Goal: Task Accomplishment & Management: Manage account settings

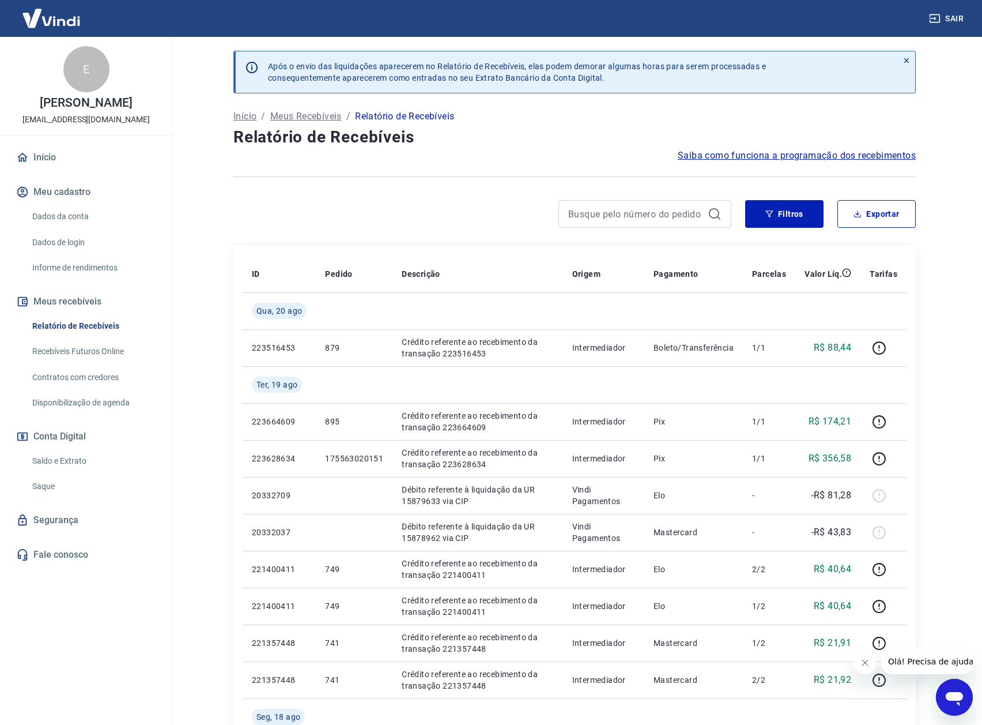
click at [51, 489] on link "Saque" at bounding box center [93, 486] width 131 height 24
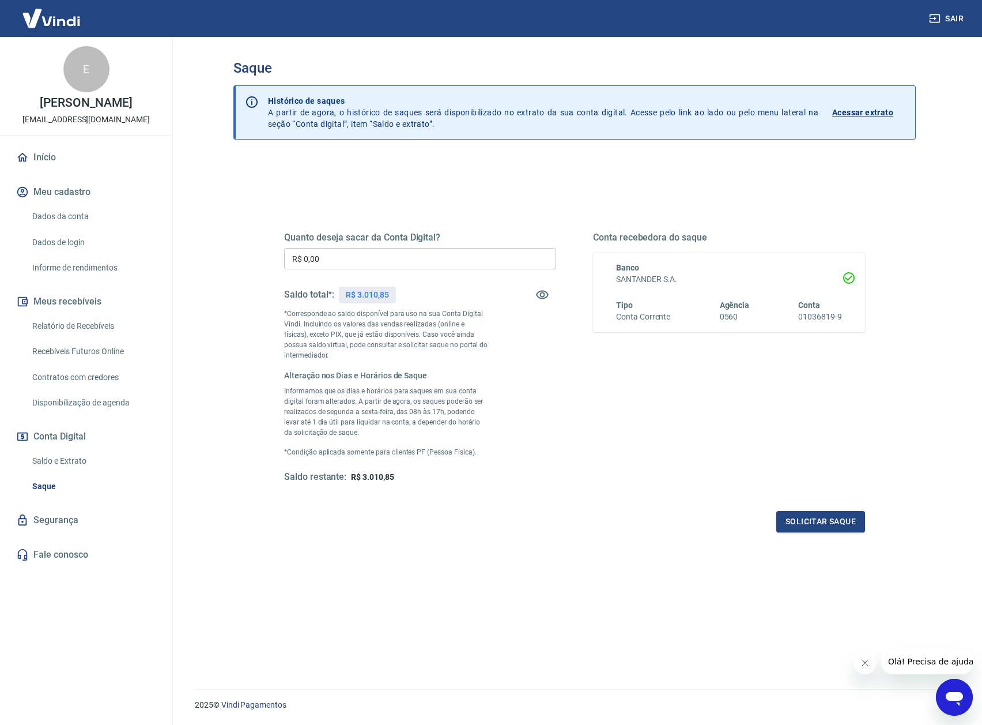
click at [417, 250] on input "R$ 0,00" at bounding box center [420, 258] width 272 height 21
type input "R$ 3.010,85"
click at [809, 523] on button "Solicitar saque" at bounding box center [820, 521] width 89 height 21
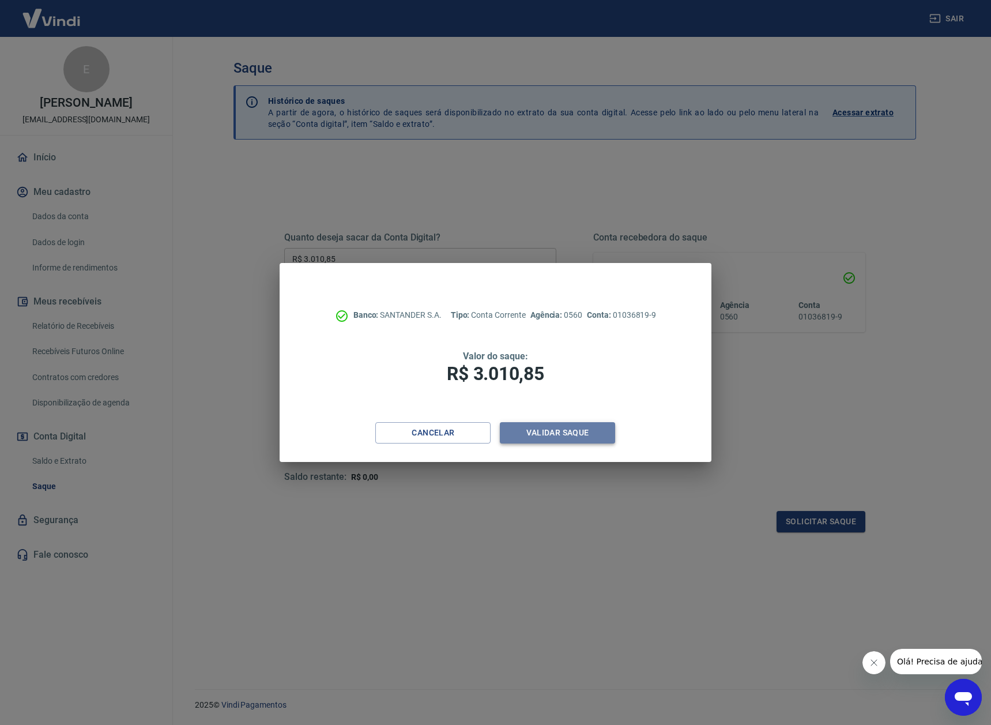
click at [553, 432] on button "Validar saque" at bounding box center [557, 432] width 115 height 21
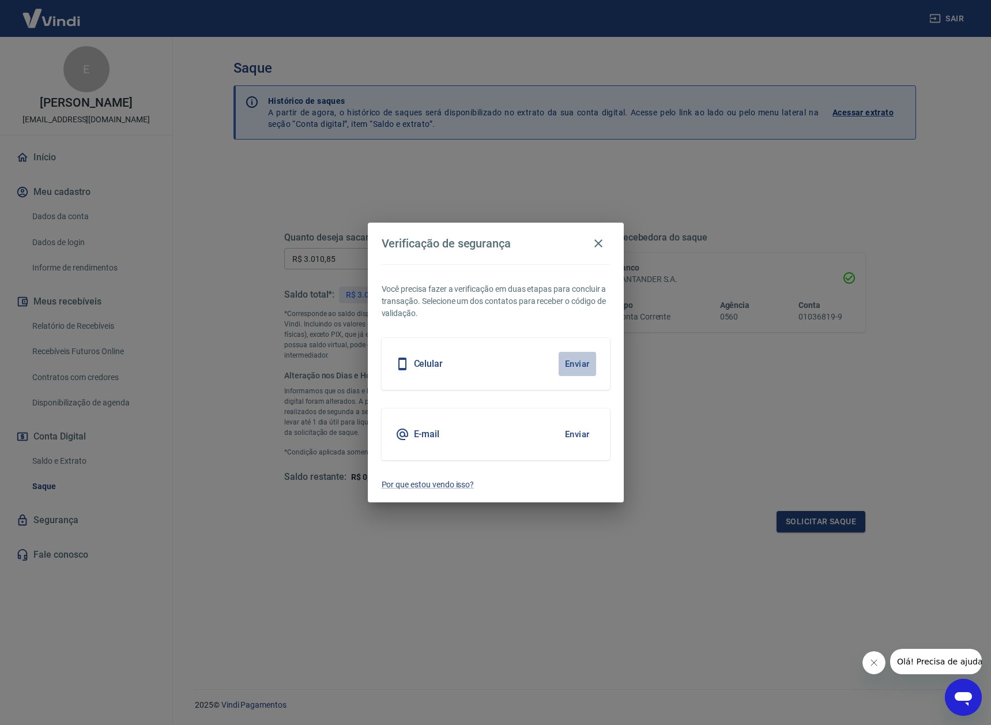
click at [575, 366] on button "Enviar" at bounding box center [577, 364] width 37 height 24
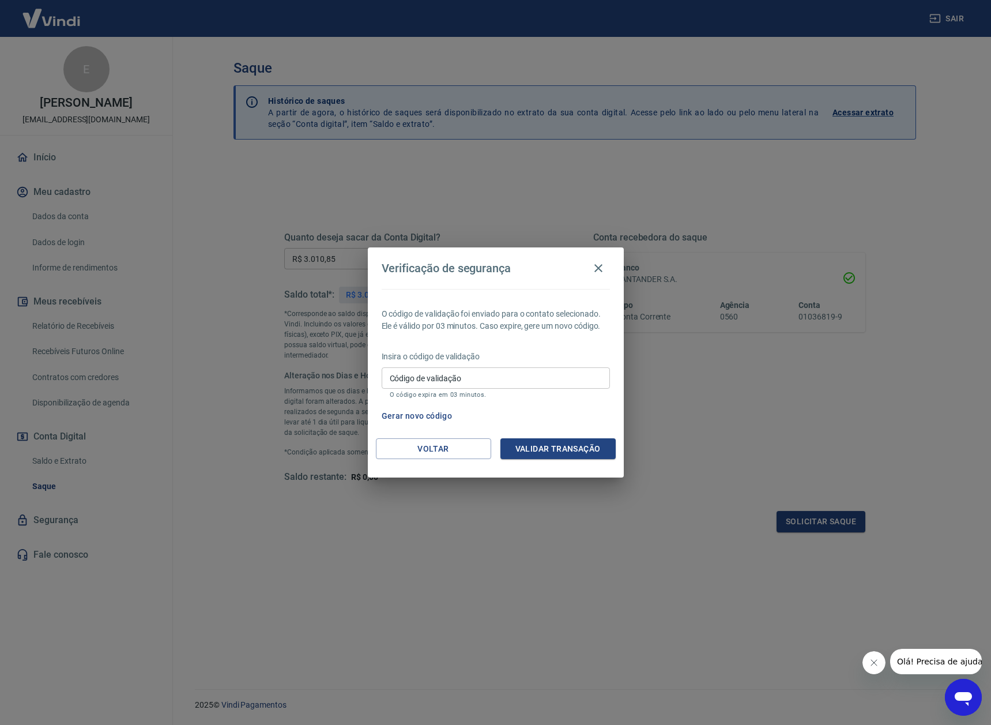
click at [480, 378] on input "Código de validação" at bounding box center [496, 377] width 228 height 21
type input "973975"
click at [551, 450] on button "Validar transação" at bounding box center [557, 448] width 115 height 21
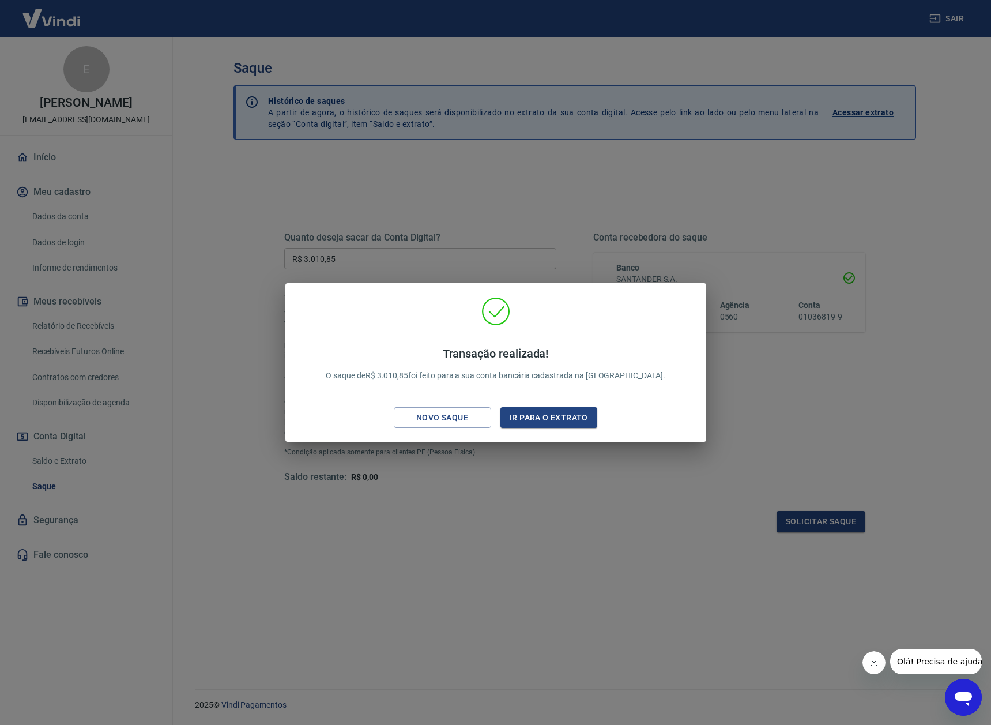
click at [453, 493] on div "Transação realizada! O saque de R$ 3.010,85 foi feito para a sua conta bancária…" at bounding box center [495, 362] width 991 height 725
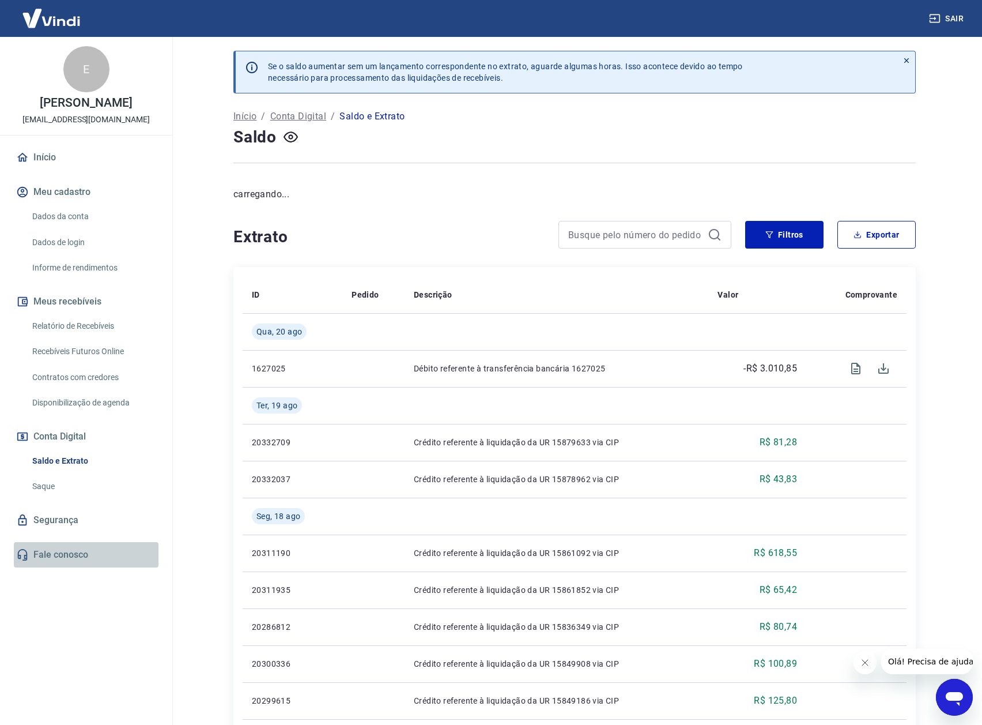
click at [81, 556] on link "Fale conosco" at bounding box center [86, 554] width 145 height 25
click at [957, 695] on icon "Abrir janela de mensagens" at bounding box center [954, 699] width 17 height 14
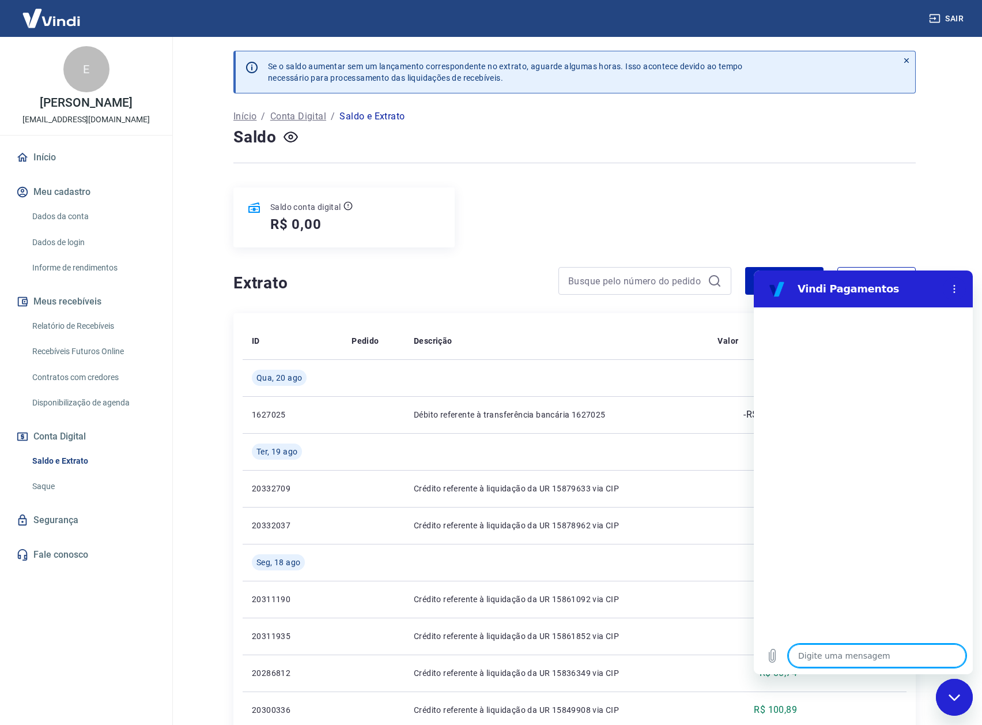
click at [857, 657] on textarea at bounding box center [878, 655] width 178 height 23
type textarea "P"
type textarea "x"
type textarea "PR"
type textarea "x"
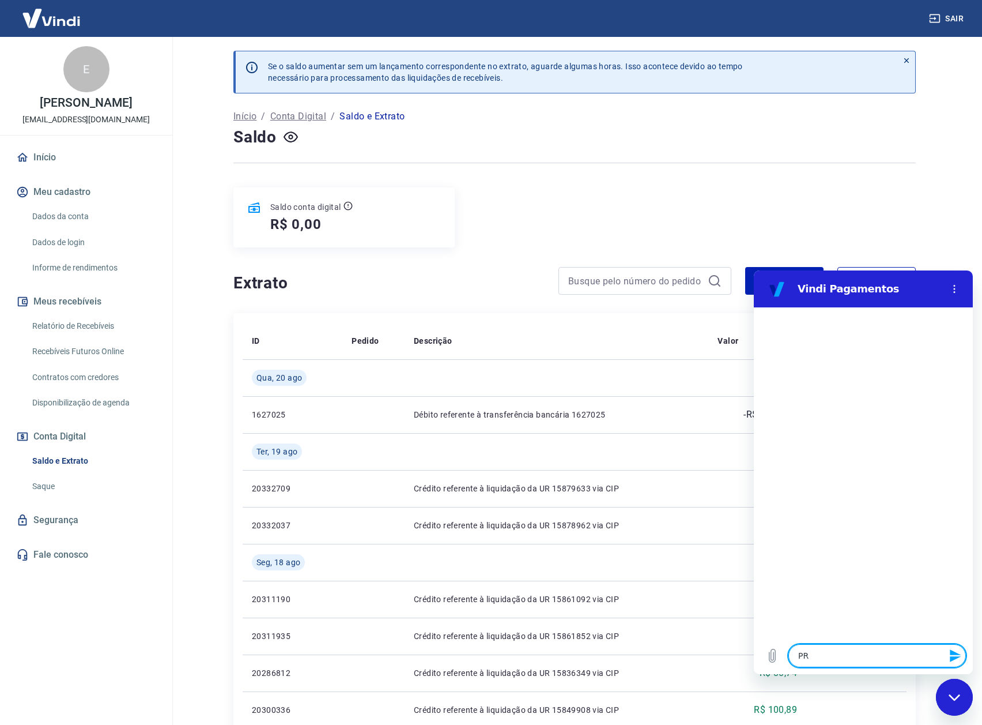
type textarea "PRe"
type textarea "x"
type textarea "PRec"
type textarea "x"
type textarea "PReci"
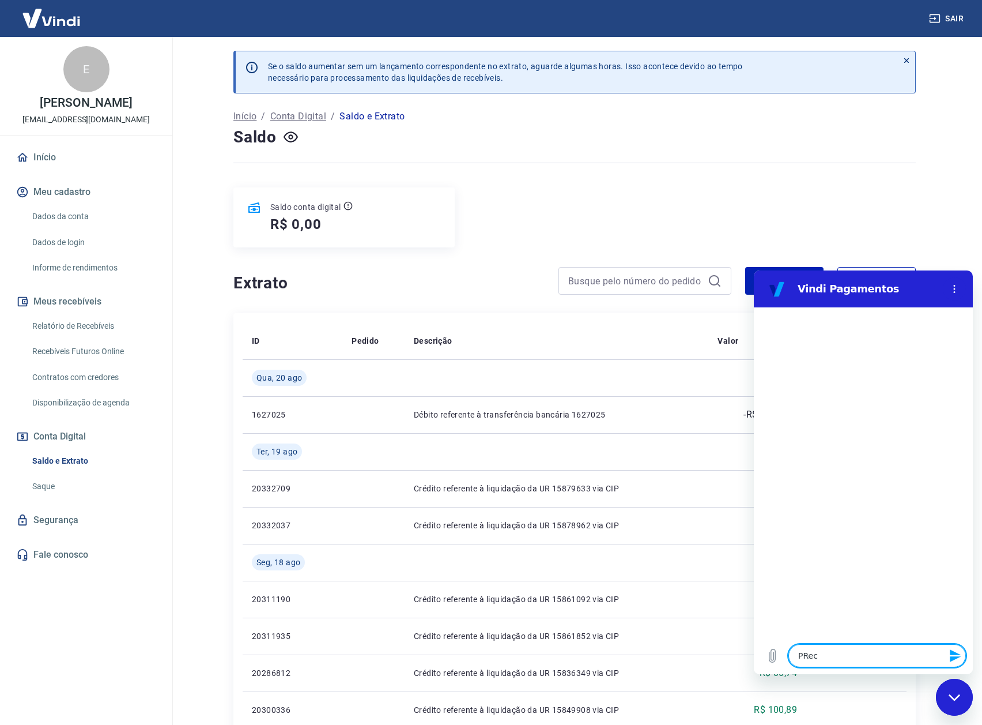
type textarea "x"
type textarea "PRecis"
type textarea "x"
type textarea "PReciso"
type textarea "x"
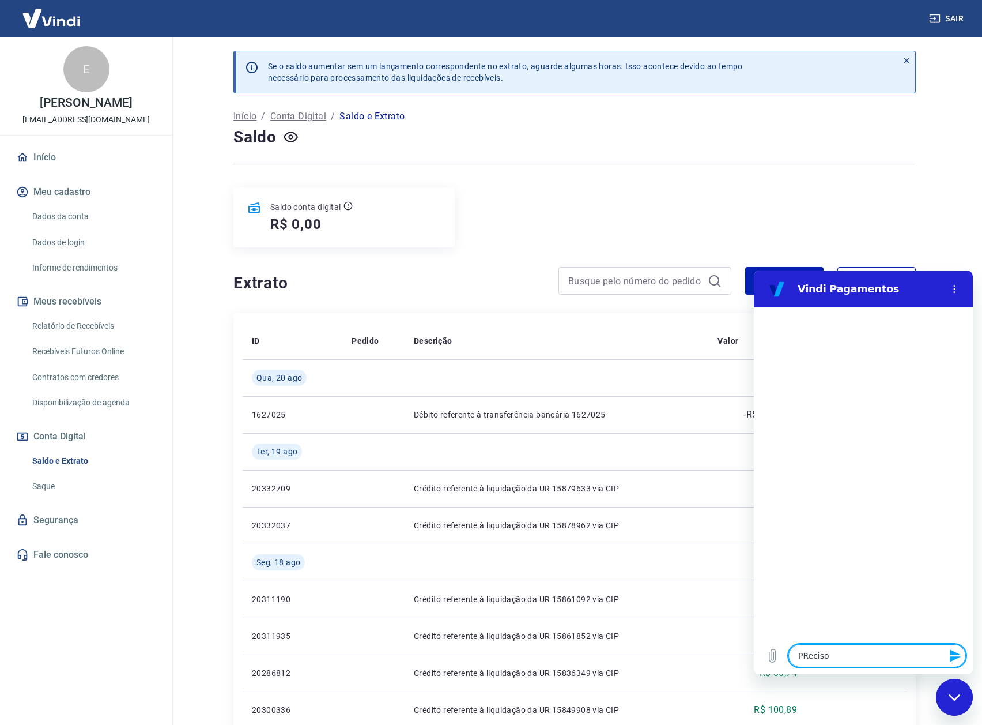
type textarea "PReciso"
type textarea "x"
type textarea "PReciso"
type textarea "x"
type textarea "PRecis"
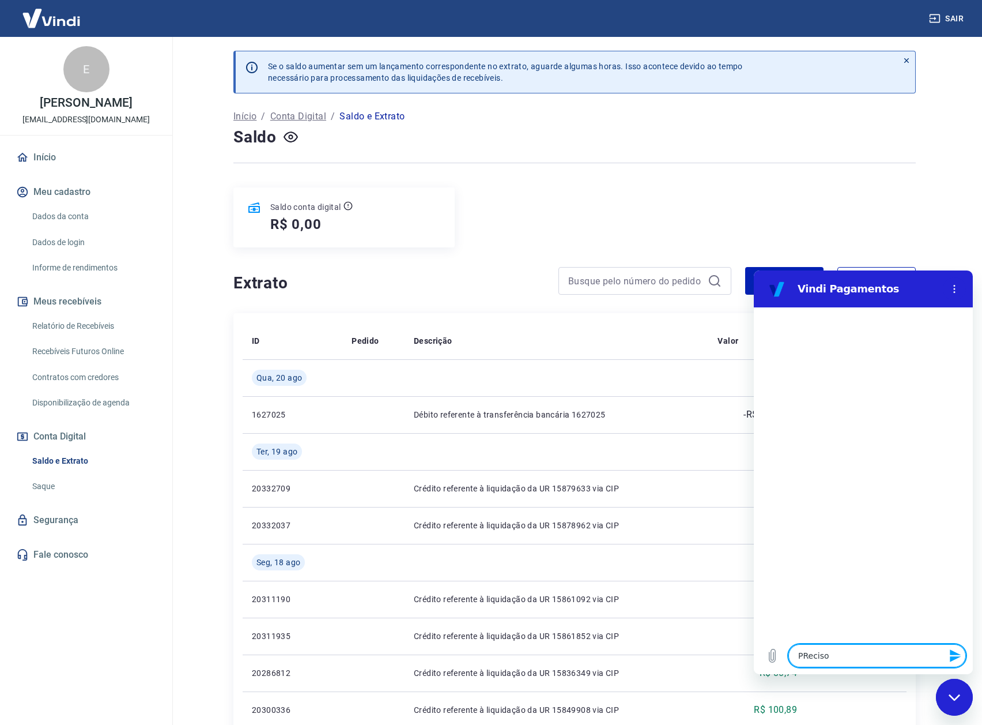
type textarea "x"
type textarea "PReci"
type textarea "x"
type textarea "PRec"
type textarea "x"
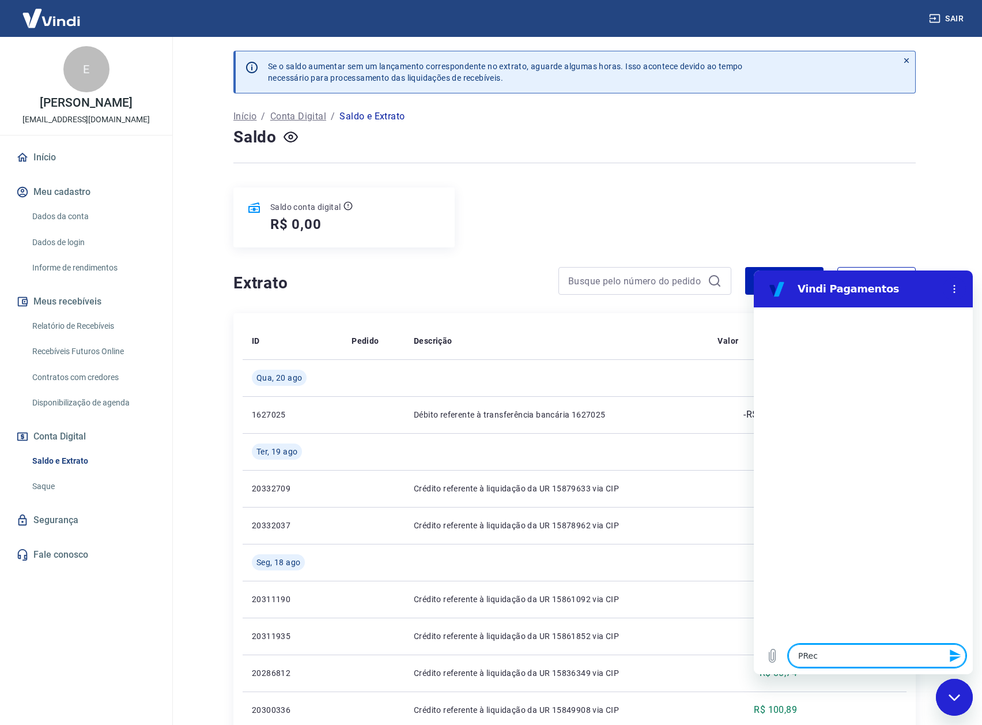
type textarea "PRe"
type textarea "x"
type textarea "PR"
type textarea "x"
type textarea "P"
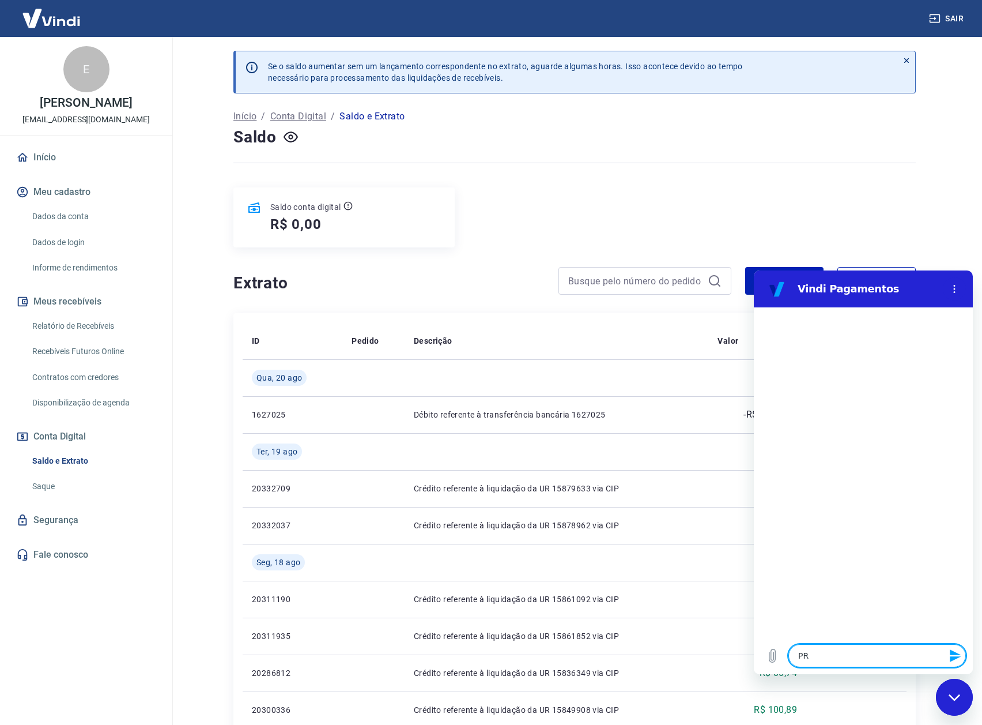
type textarea "x"
type textarea "Pr"
type textarea "x"
type textarea "Pre"
type textarea "x"
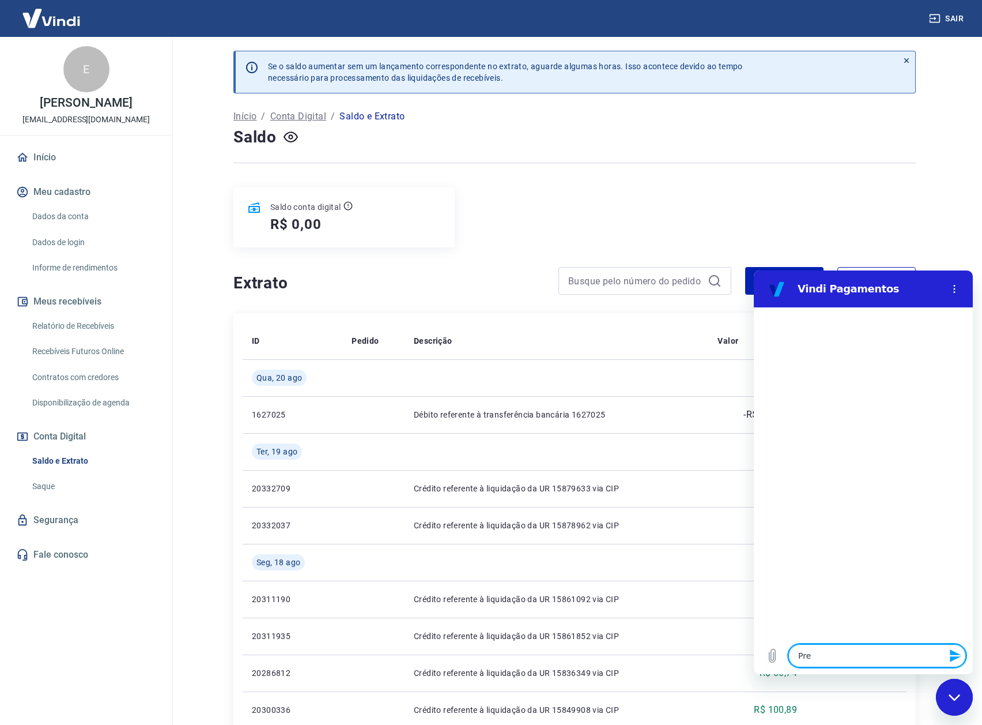
type textarea "Prec"
type textarea "x"
type textarea "Preci"
type textarea "x"
type textarea "Precis"
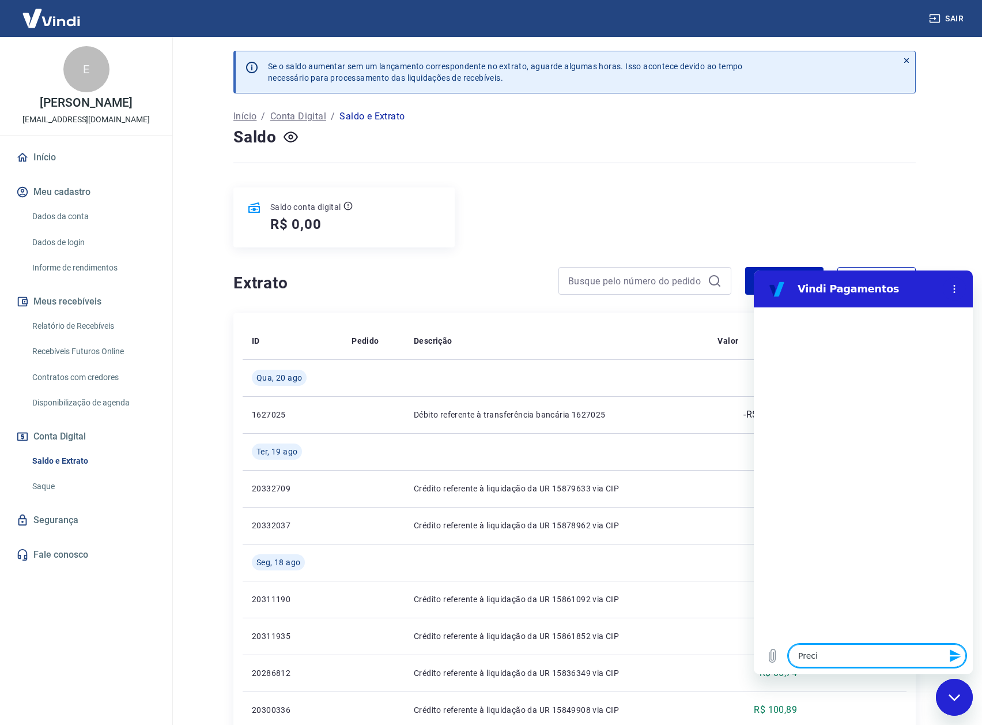
type textarea "x"
type textarea "Preciso"
type textarea "x"
type textarea "Preciso"
type textarea "x"
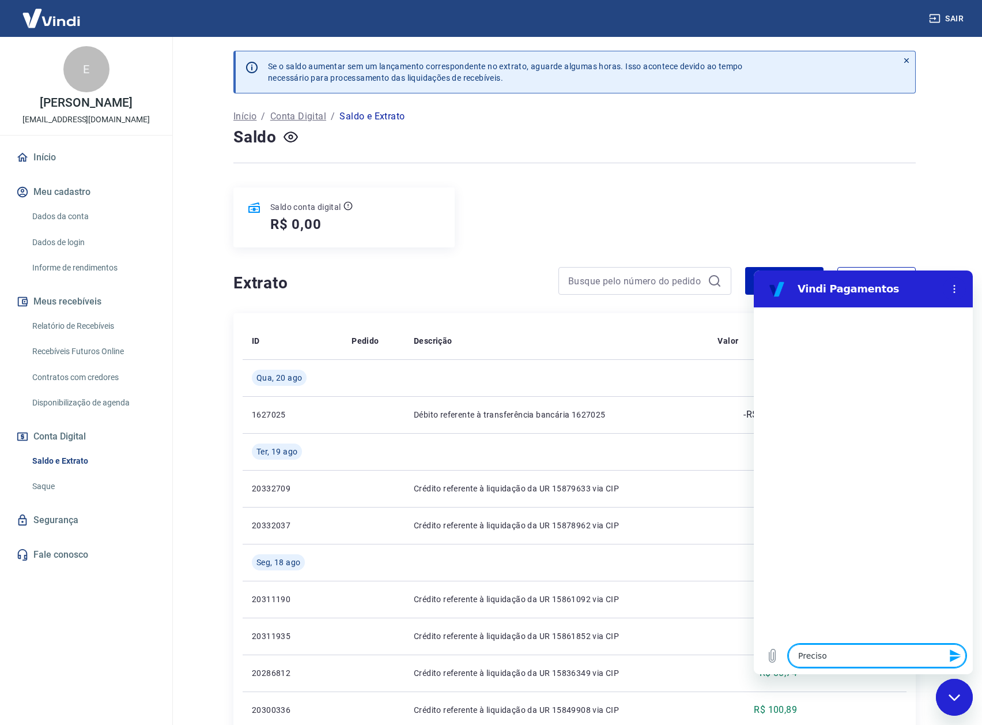
type textarea "Preciso d"
type textarea "x"
type textarea "Preciso de"
type textarea "x"
type textarea "Preciso de"
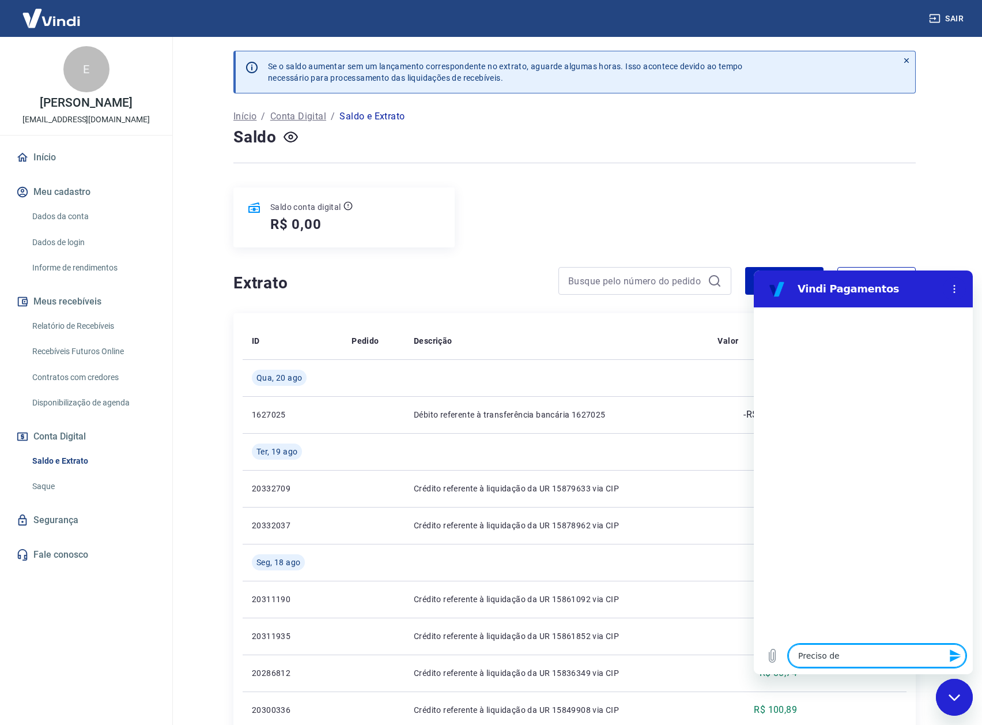
type textarea "x"
type textarea "Preciso de a"
type textarea "x"
type textarea "Preciso de aj"
type textarea "x"
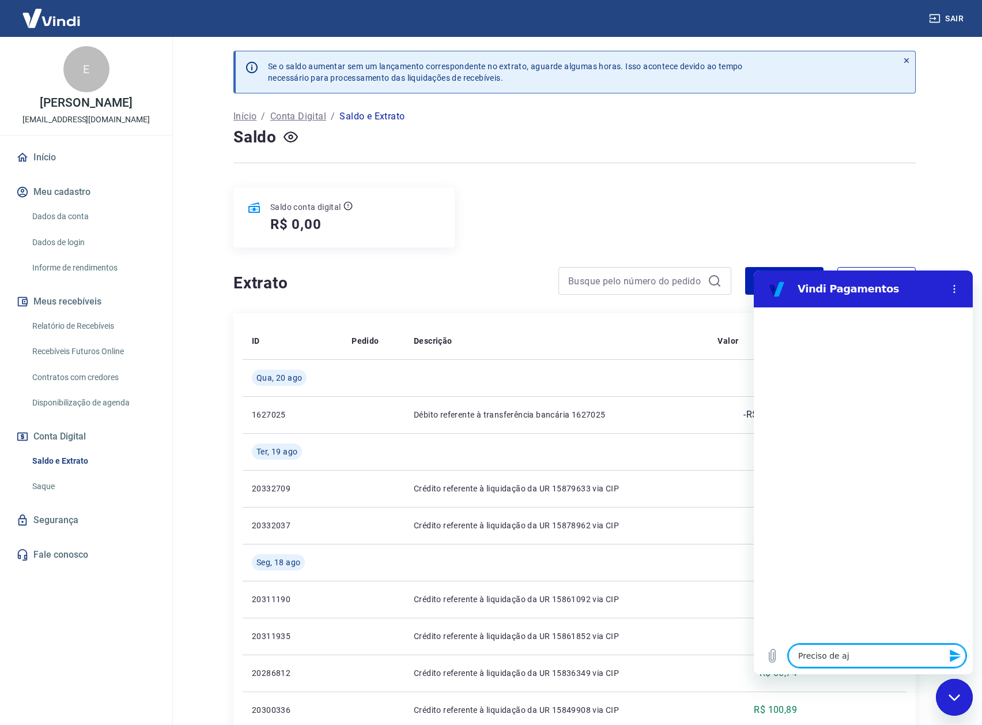
type textarea "Preciso de aju"
type textarea "x"
type textarea "Preciso de ajud"
type textarea "x"
type textarea "Preciso de ajuda"
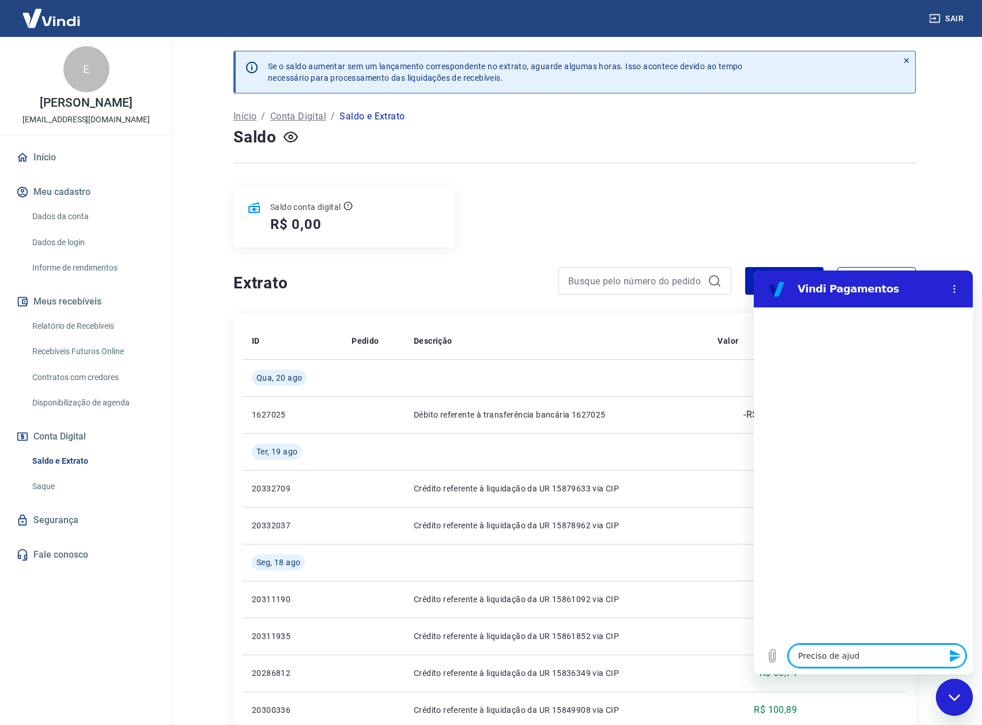
type textarea "x"
type textarea "Preciso de ajuda"
type textarea "x"
type textarea "Preciso de ajuda p"
type textarea "x"
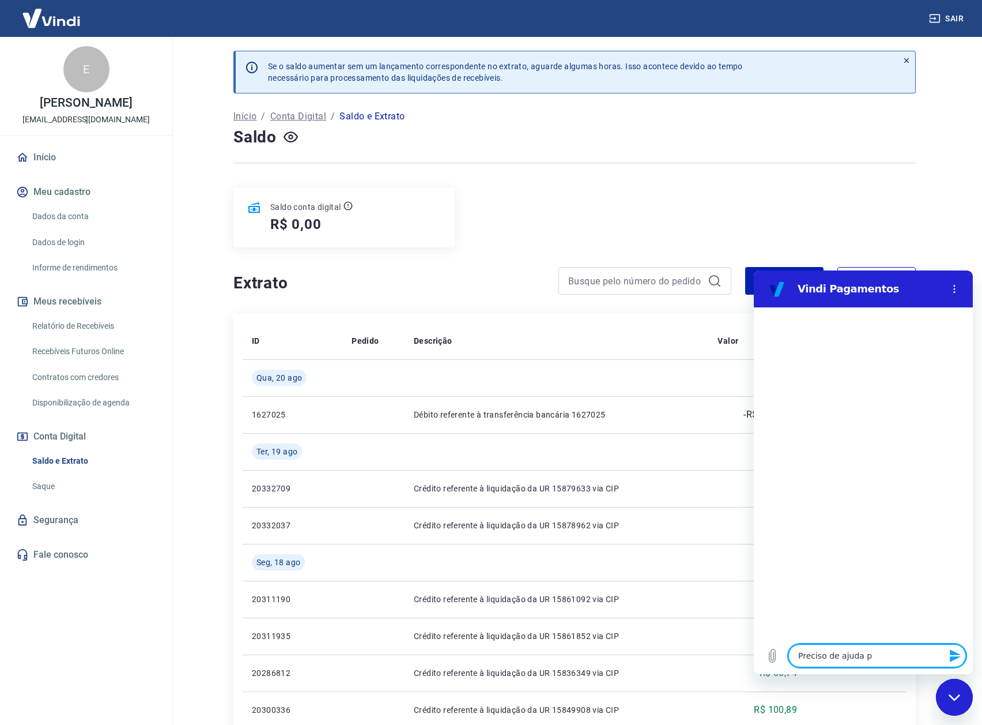
type textarea "Preciso de ajuda pa"
type textarea "x"
type textarea "Preciso de ajuda par"
type textarea "x"
type textarea "Preciso de ajuda para"
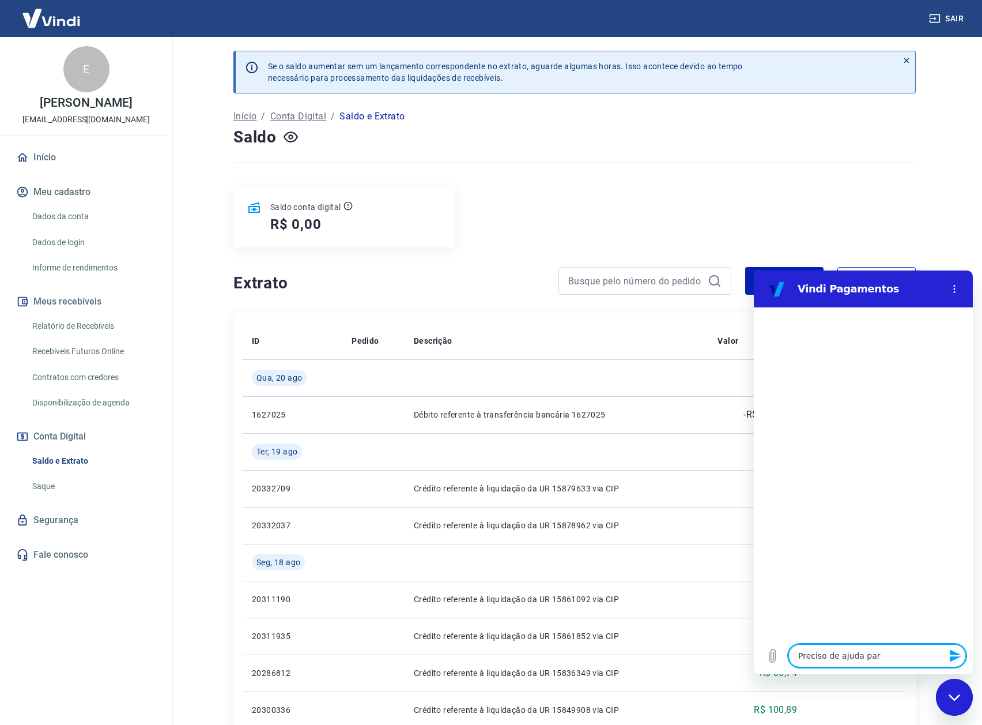
type textarea "x"
type textarea "Preciso de ajuda para"
type textarea "x"
type textarea "Preciso de ajuda para a"
type textarea "x"
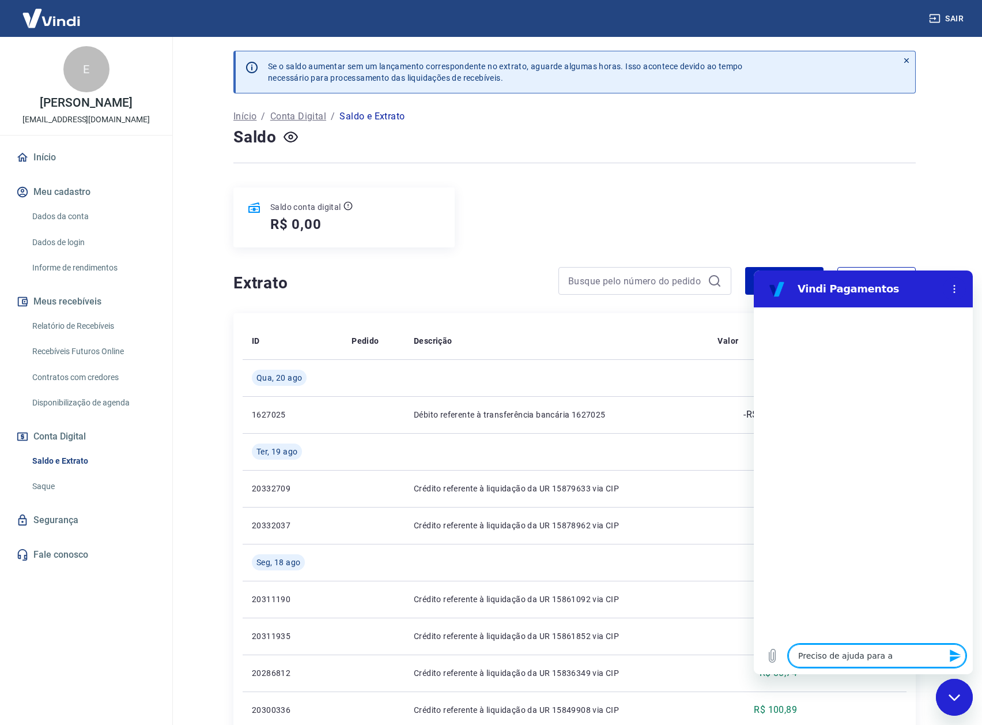
type textarea "Preciso de ajuda para ab"
type textarea "x"
type textarea "Preciso de ajuda para abr"
type textarea "x"
type textarea "Preciso de ajuda para abri"
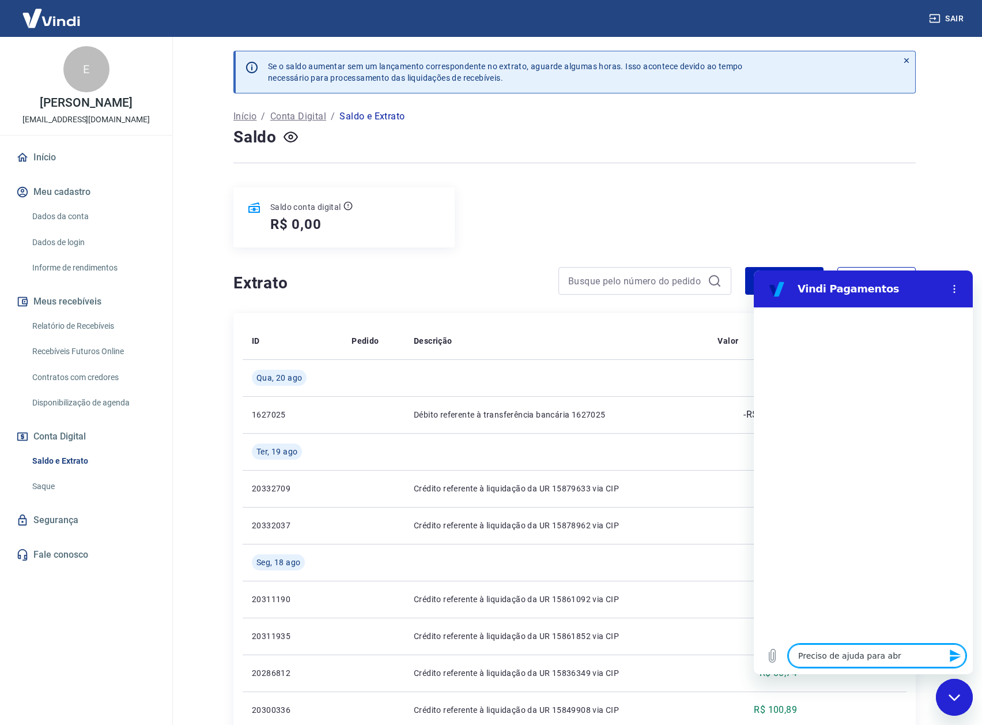
type textarea "x"
type textarea "Preciso de ajuda para abrir"
type textarea "x"
type textarea "Preciso de ajuda para abrir"
type textarea "x"
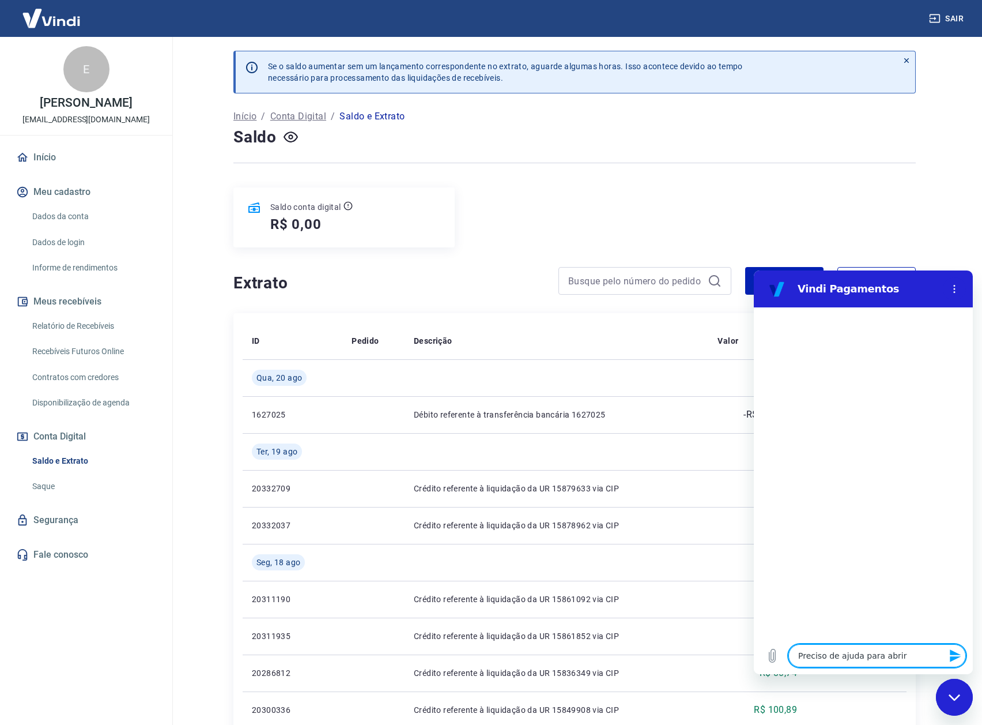
type textarea "Preciso de ajuda para abrir u"
type textarea "x"
type textarea "Preciso de ajuda para abrir um"
type textarea "x"
type textarea "Preciso de ajuda para abrir uma"
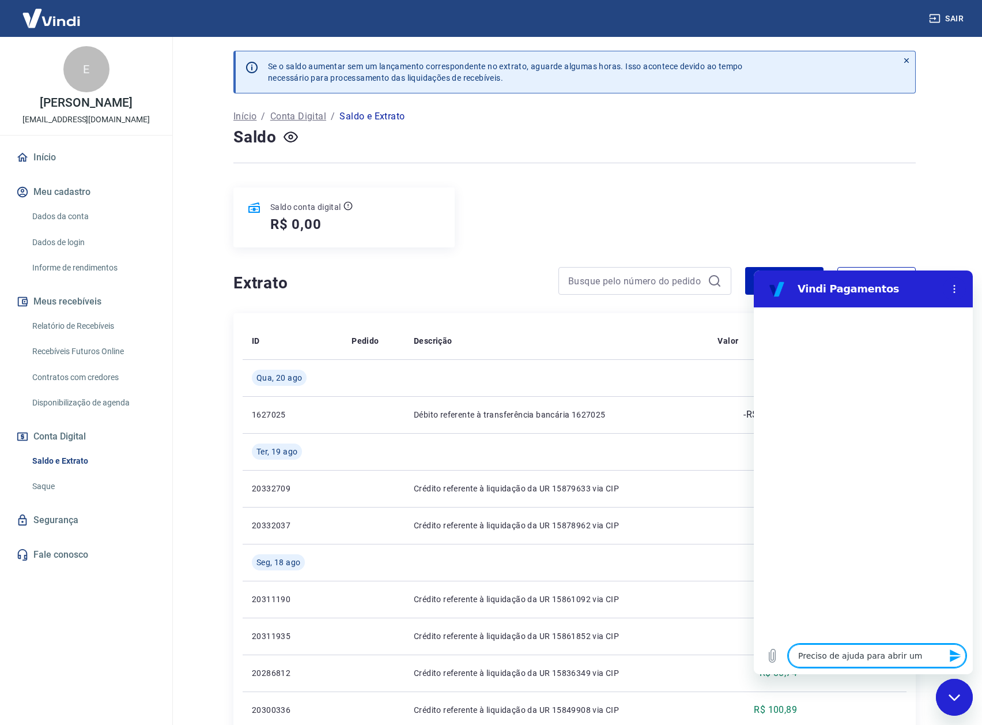
type textarea "x"
type textarea "Preciso de ajuda para abrir uma"
type textarea "x"
type textarea "Preciso de ajuda para abrir uma c"
type textarea "x"
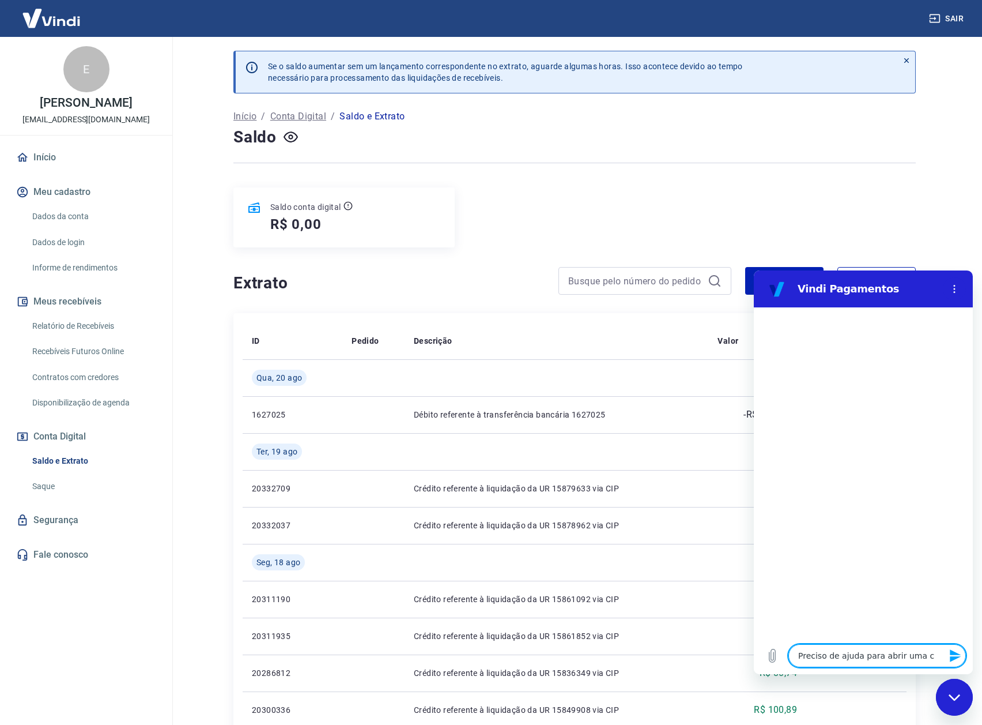
type textarea "Preciso de ajuda para abrir uma co"
type textarea "x"
type textarea "Preciso de ajuda para abrir uma con"
type textarea "x"
type textarea "Preciso de ajuda para abrir uma cont"
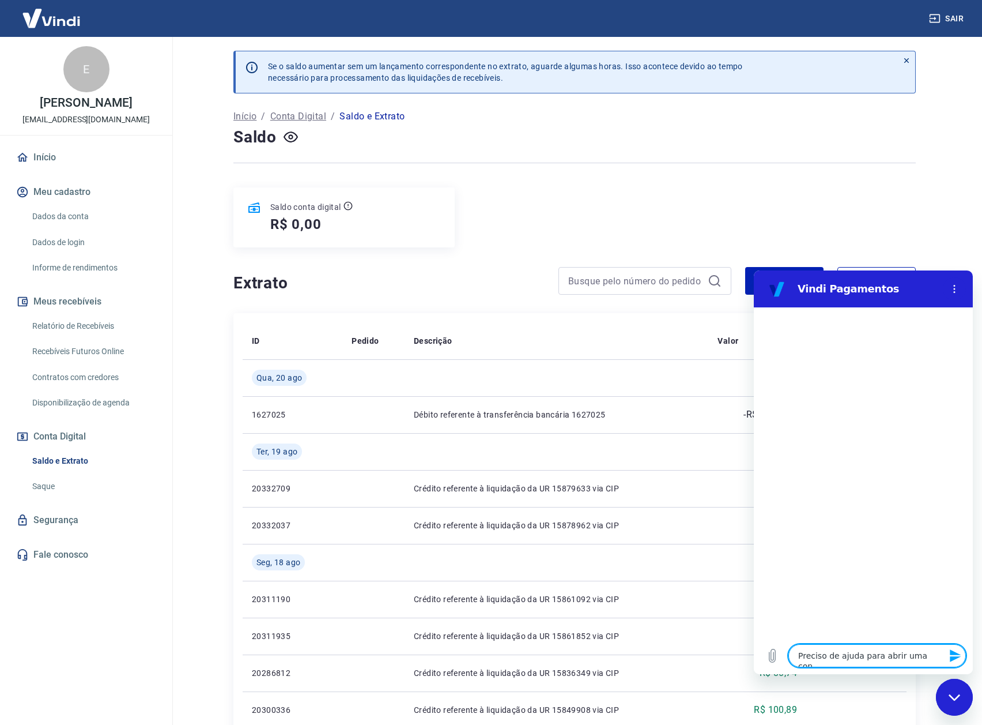
type textarea "x"
type textarea "Preciso de ajuda para abrir uma conta"
type textarea "x"
type textarea "Preciso de ajuda para abrir uma conta"
type textarea "x"
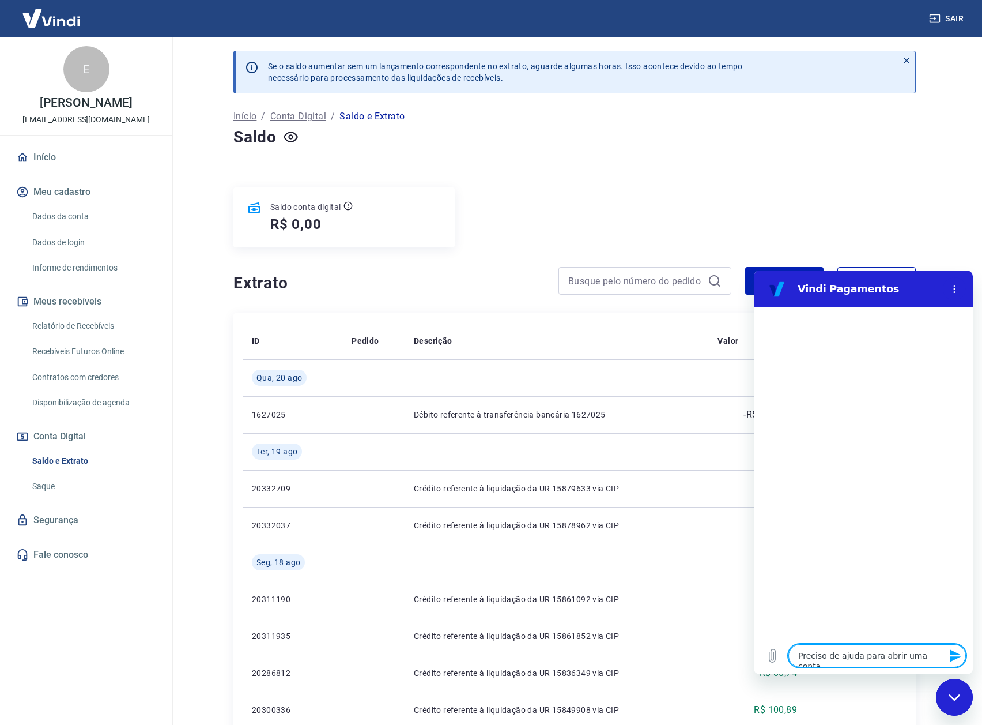
type textarea "Preciso de ajuda para abrir uma conta P"
type textarea "x"
type textarea "Preciso de ajuda para abrir uma conta PJ"
type textarea "x"
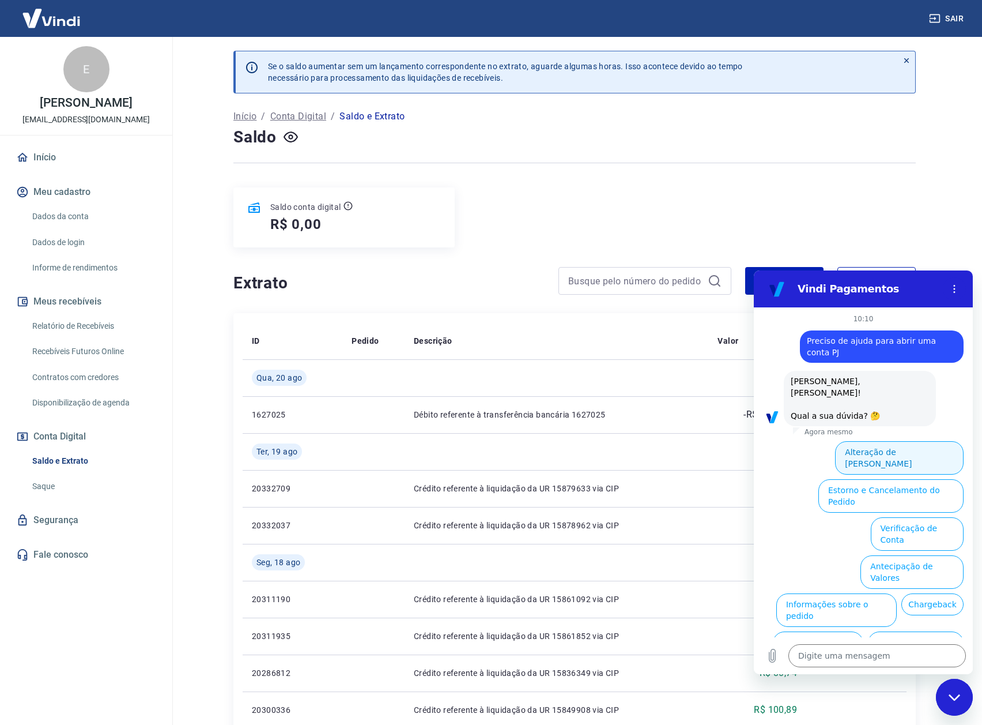
click at [914, 441] on button "Alteração de [PERSON_NAME]" at bounding box center [899, 457] width 129 height 33
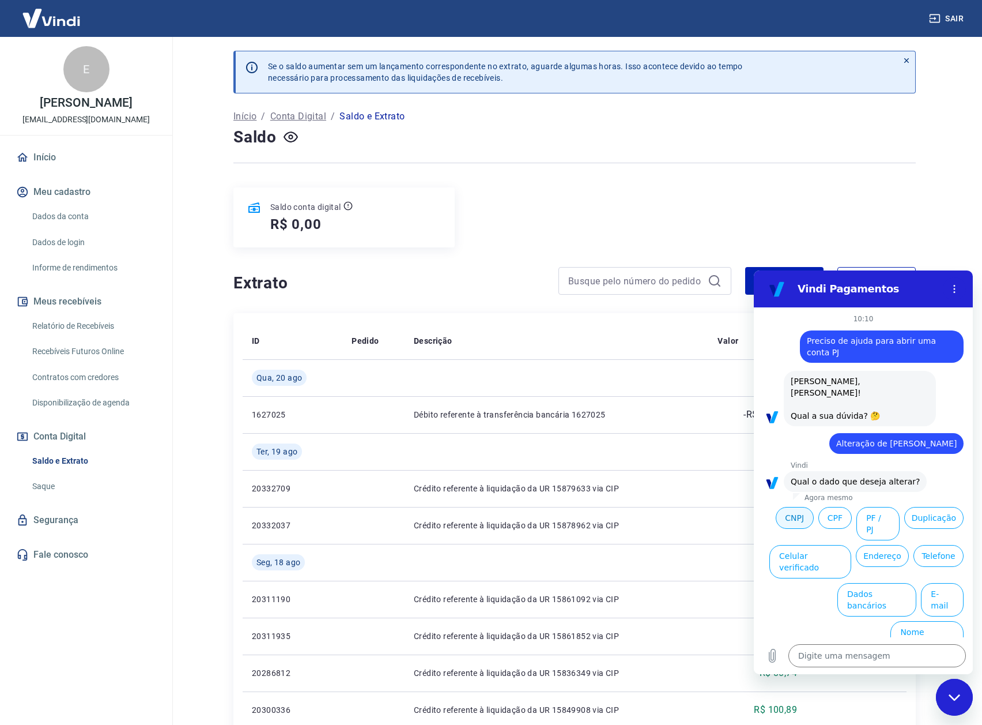
click at [789, 507] on button "CNPJ" at bounding box center [795, 518] width 38 height 22
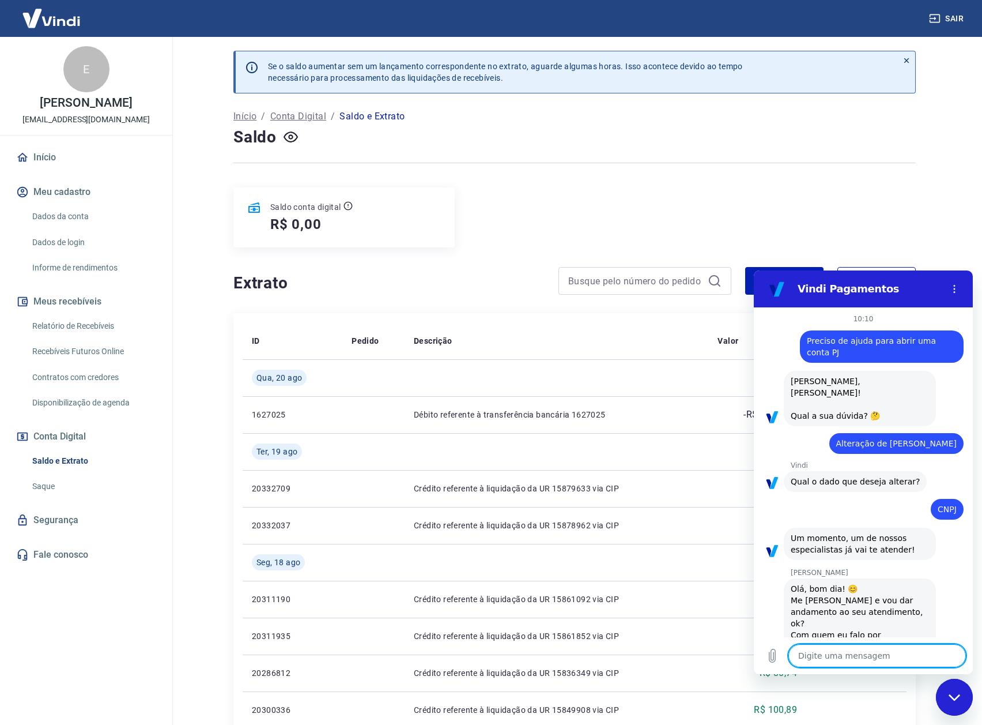
type textarea "x"
click at [888, 658] on textarea at bounding box center [878, 655] width 178 height 23
type textarea "E"
type textarea "x"
type textarea "Er"
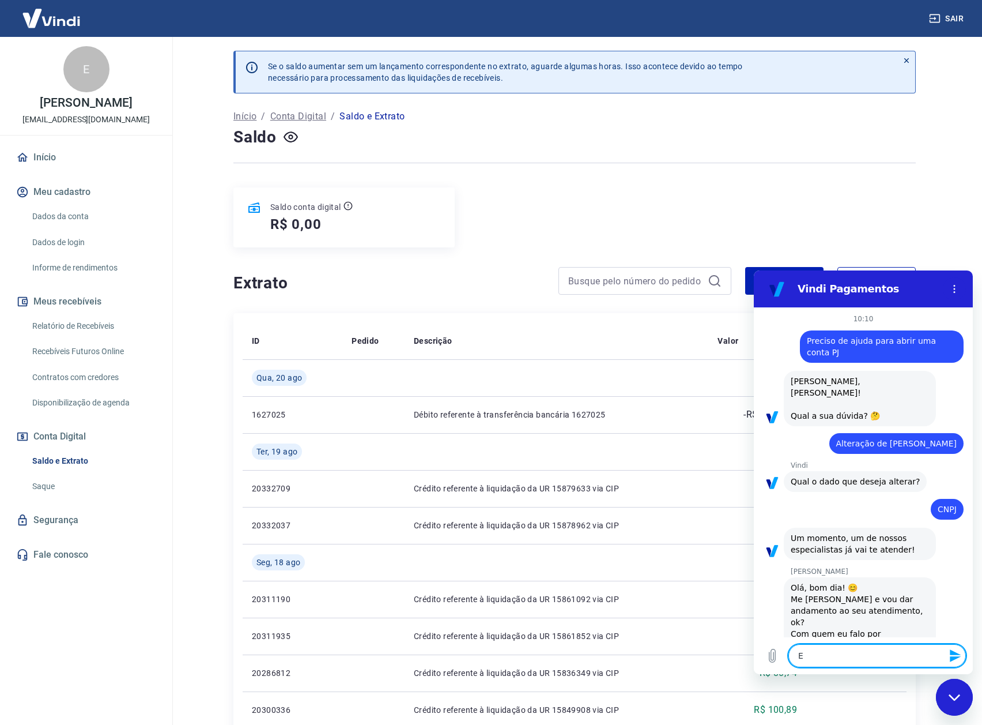
type textarea "x"
type textarea "[PERSON_NAME]"
type textarea "x"
type textarea "[PERSON_NAME]"
type textarea "x"
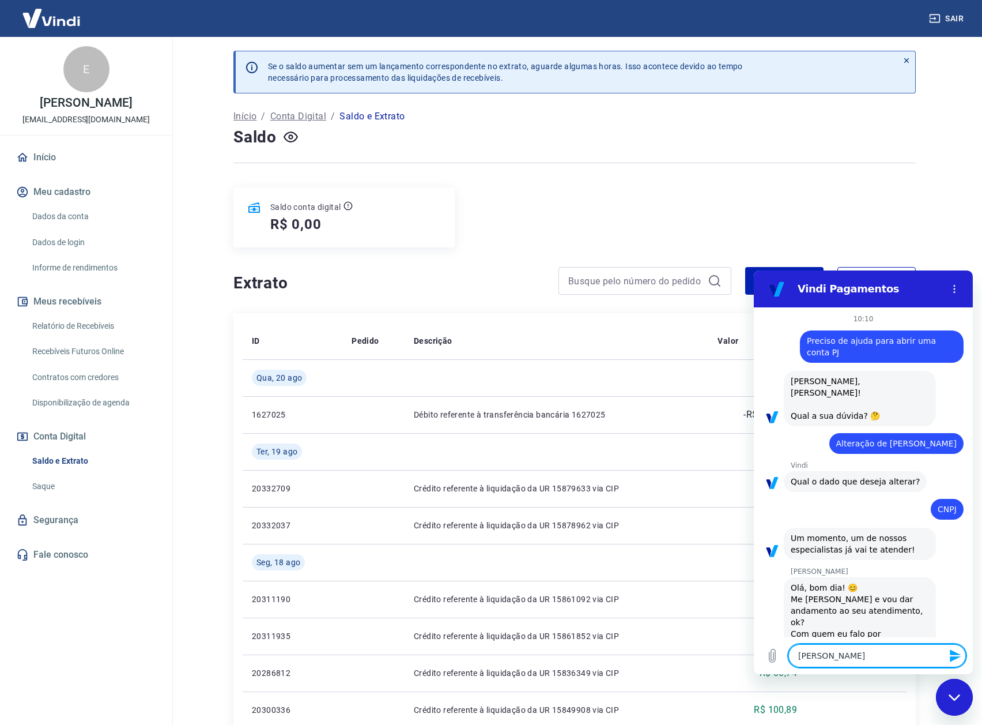
type textarea "Erick"
type textarea "x"
type textarea "[PERSON_NAME]"
type textarea "x"
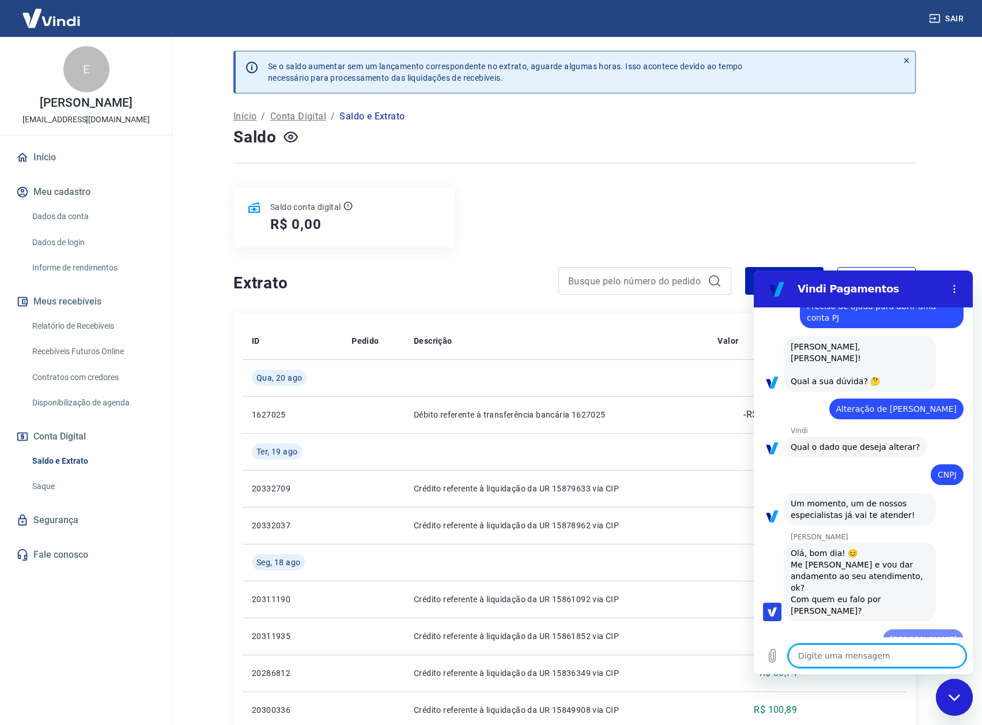
type textarea "x"
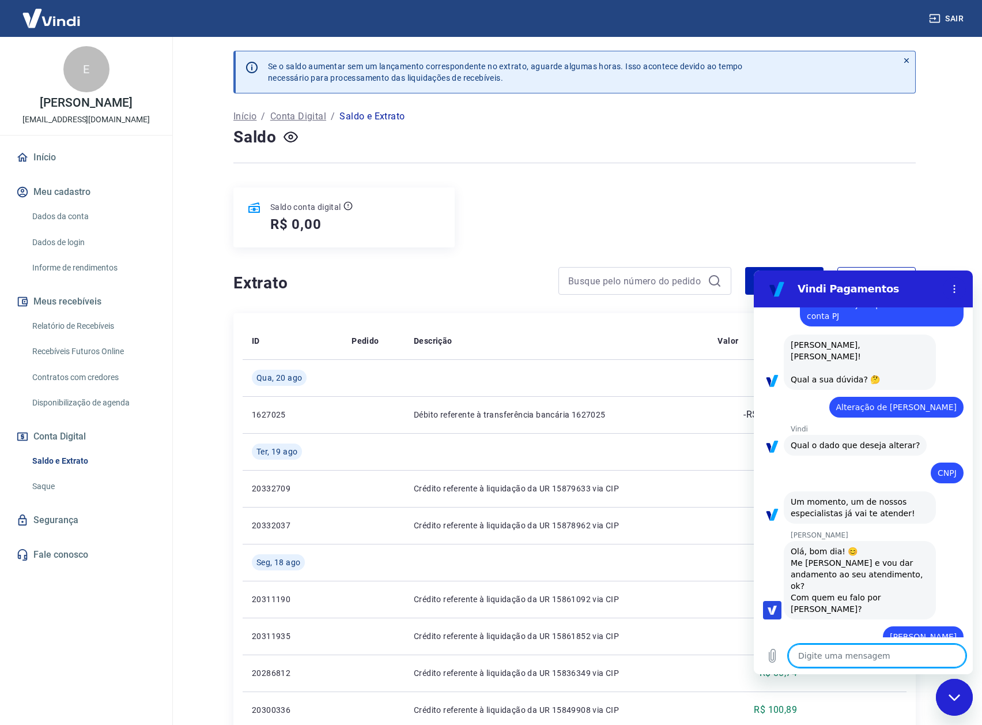
type textarea "A"
type textarea "x"
type textarea "An"
type textarea "x"
type textarea "And"
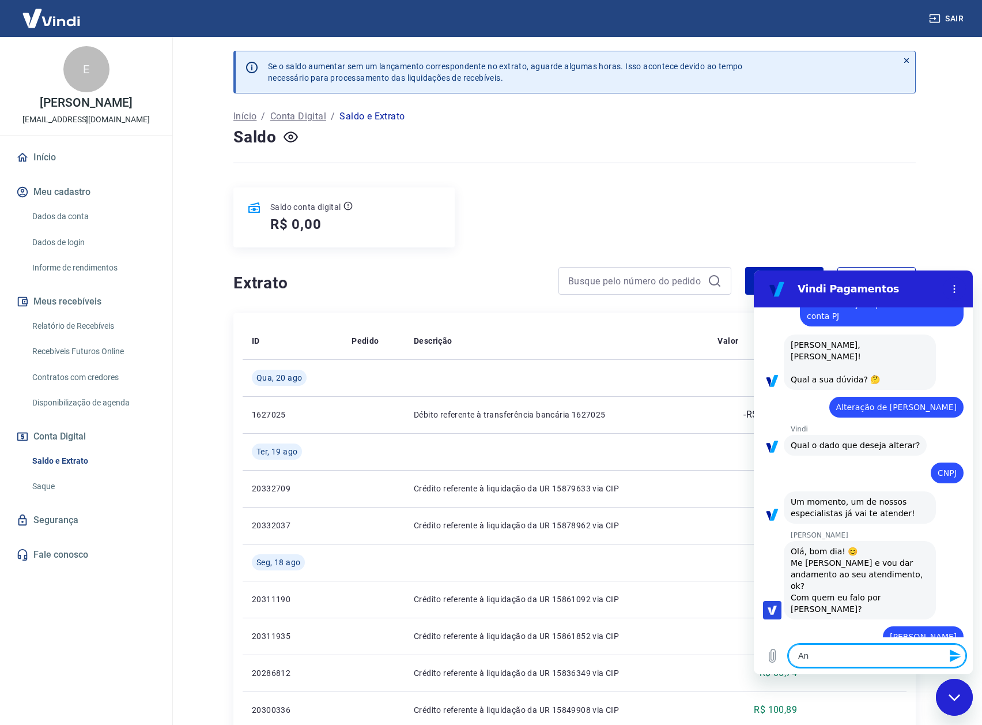
type textarea "x"
type textarea "Andr"
type textarea "x"
type textarea "[PERSON_NAME]"
type textarea "x"
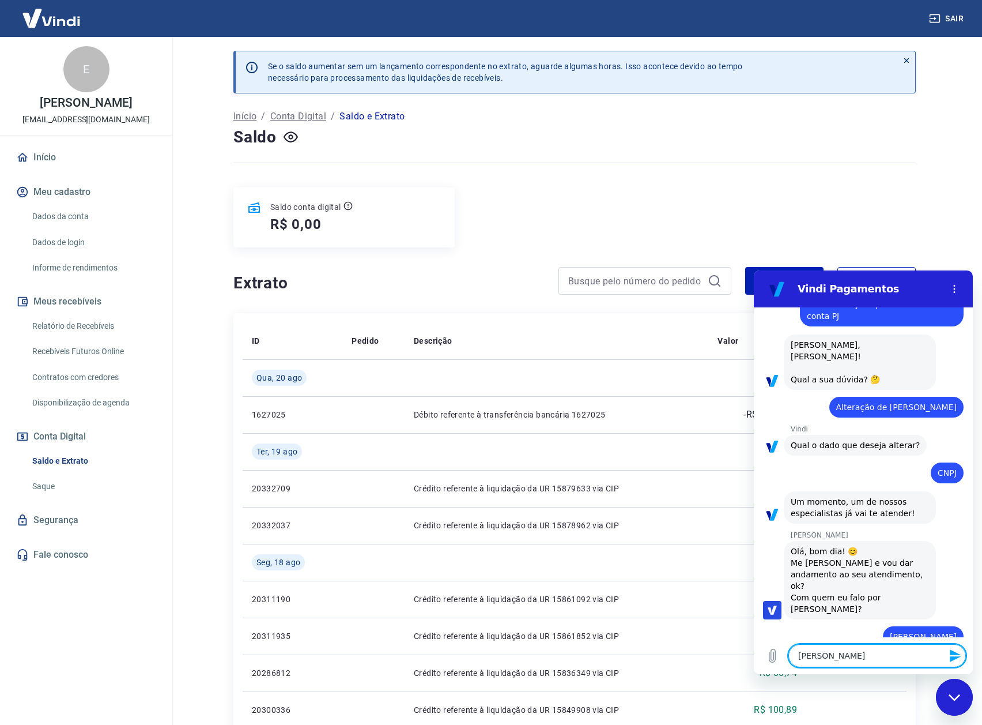
type textarea "[PERSON_NAME]"
type textarea "x"
type textarea "[PERSON_NAME]"
type textarea "x"
type textarea "[PERSON_NAME]"
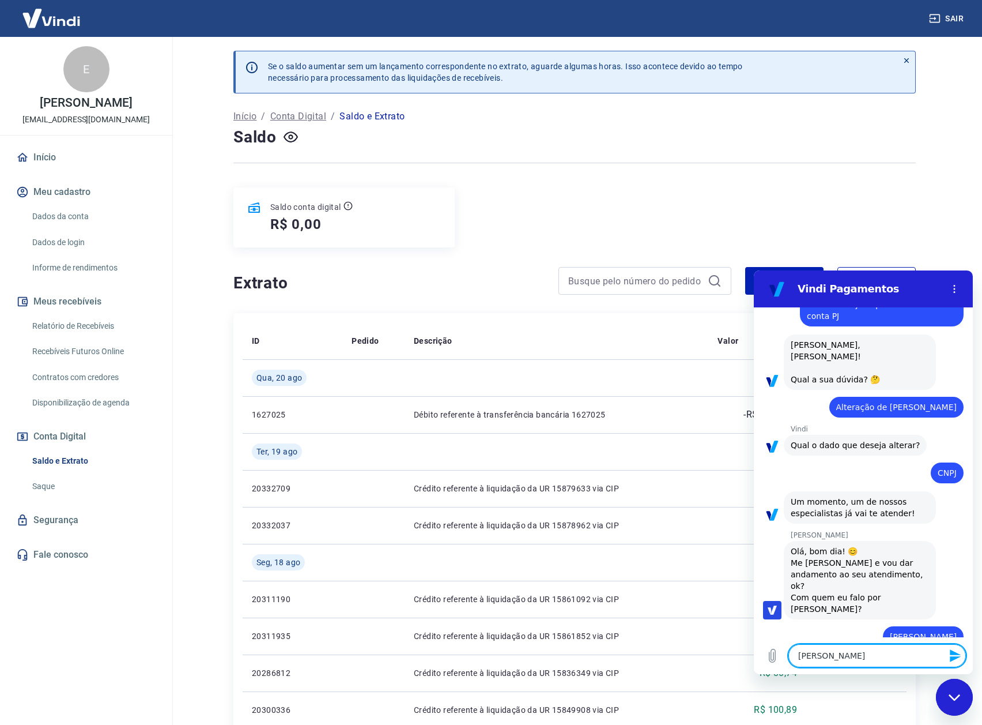
type textarea "x"
type textarea "[PERSON_NAME]"
type textarea "x"
type textarea "[PERSON_NAME]"
type textarea "x"
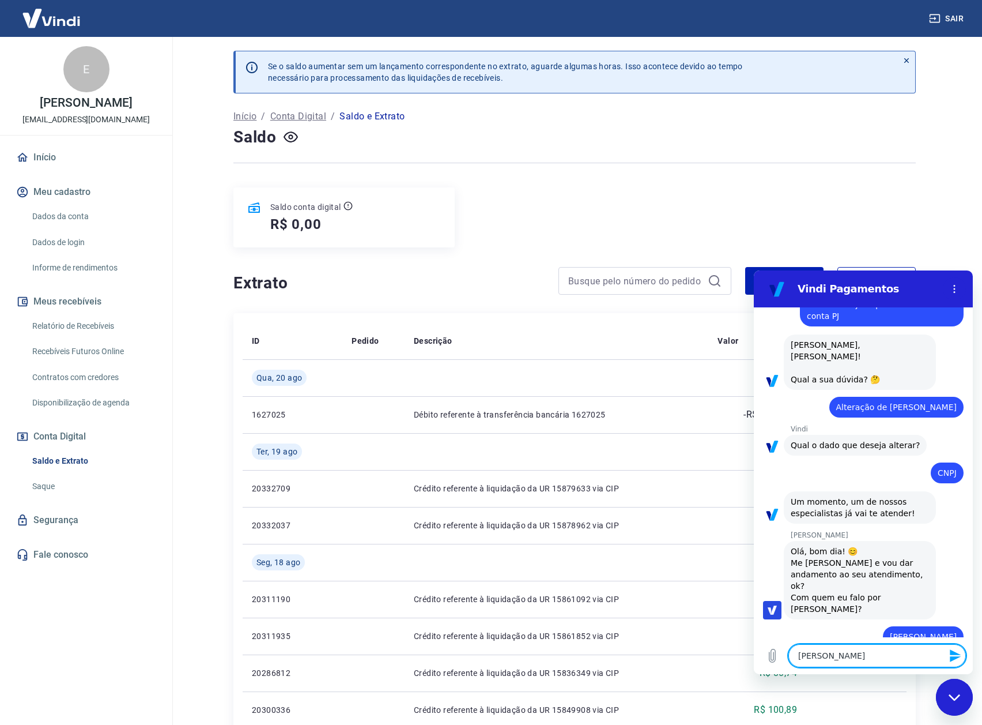
type textarea "Andrezz"
type textarea "x"
type textarea "[PERSON_NAME]"
type textarea "x"
type textarea "[PERSON_NAME],"
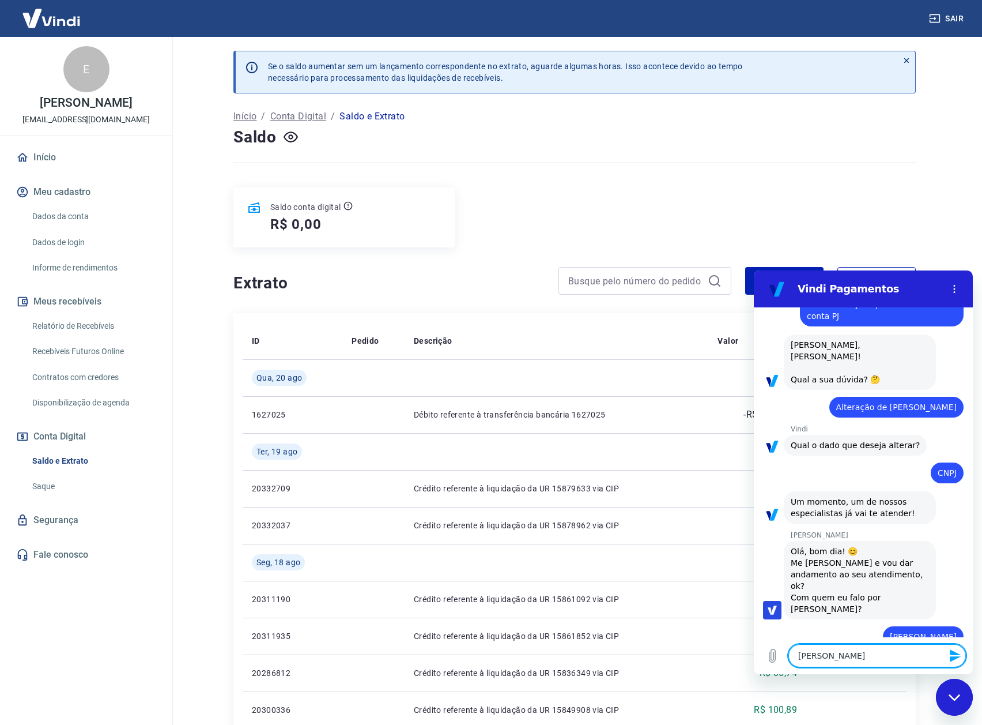
type textarea "x"
type textarea "[PERSON_NAME],"
type textarea "x"
type textarea "[PERSON_NAME], r"
type textarea "x"
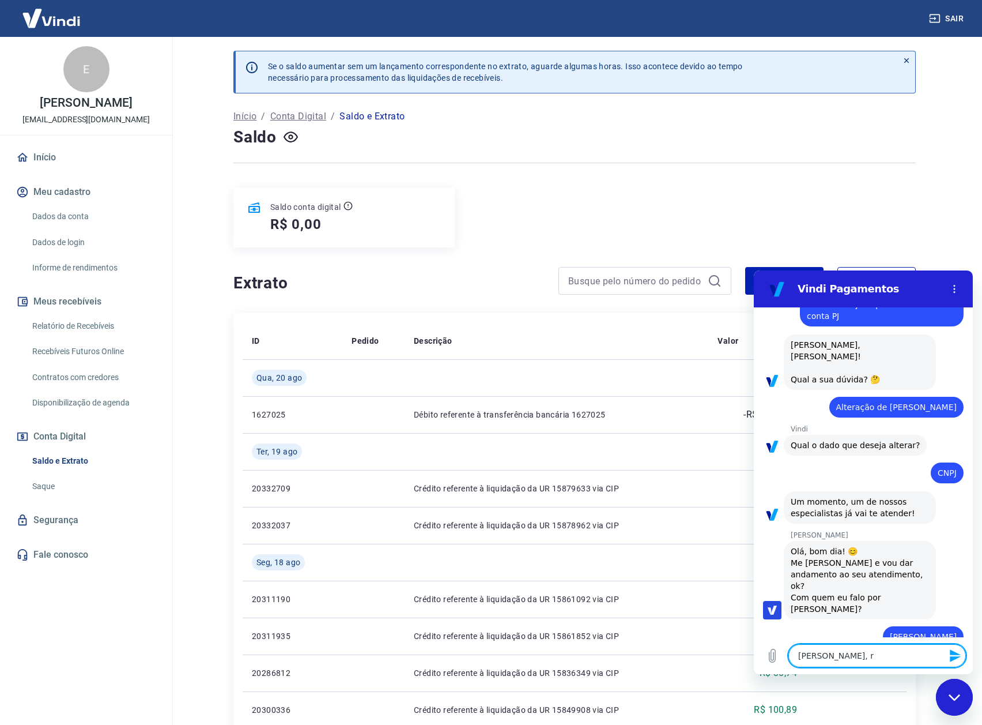
type textarea "[PERSON_NAME], re"
type textarea "x"
type textarea "[PERSON_NAME], rec"
type textarea "x"
type textarea "[PERSON_NAME], rece"
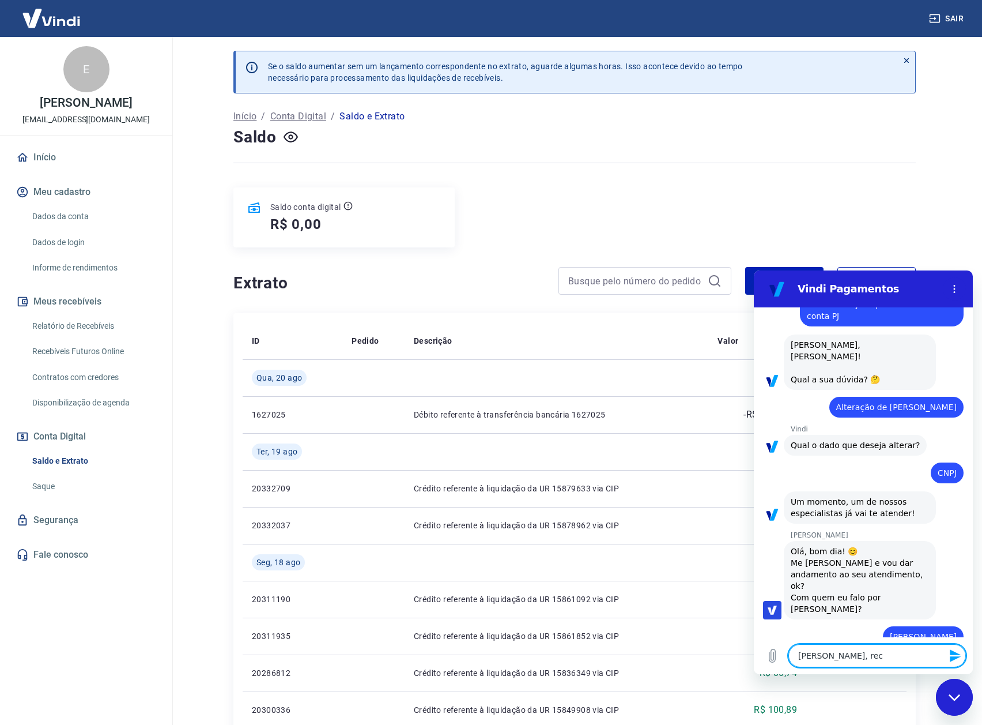
type textarea "x"
type textarea "[PERSON_NAME], receb"
type textarea "x"
type textarea "[PERSON_NAME], recebi"
type textarea "x"
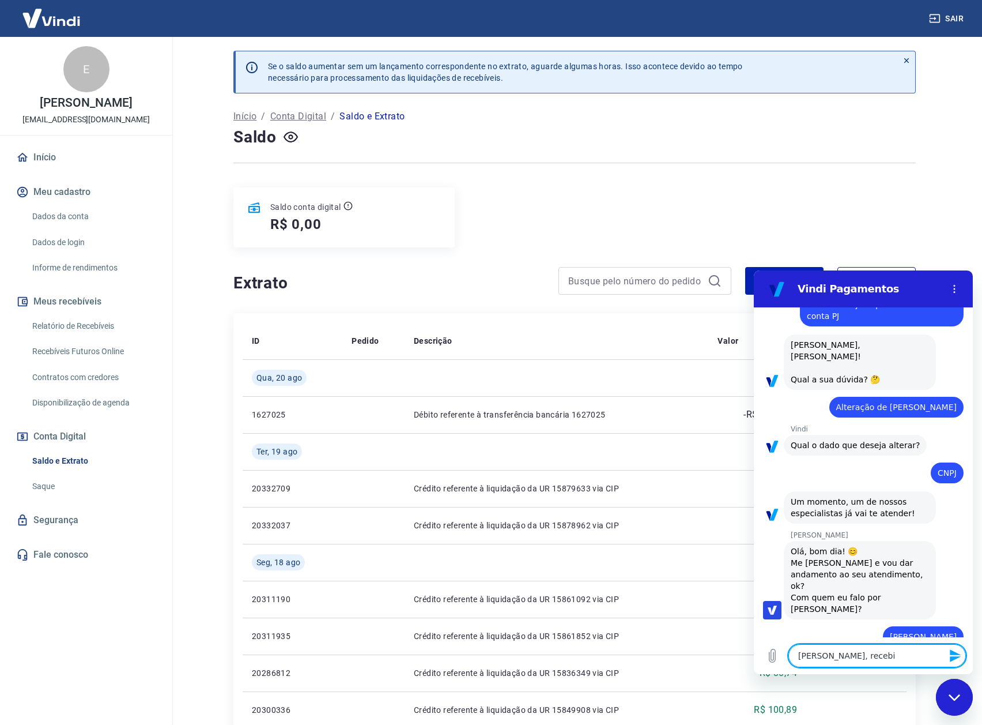
type textarea "[PERSON_NAME], recebi"
type textarea "x"
type textarea "[PERSON_NAME], recebi u"
type textarea "x"
type textarea "[PERSON_NAME], recebi um"
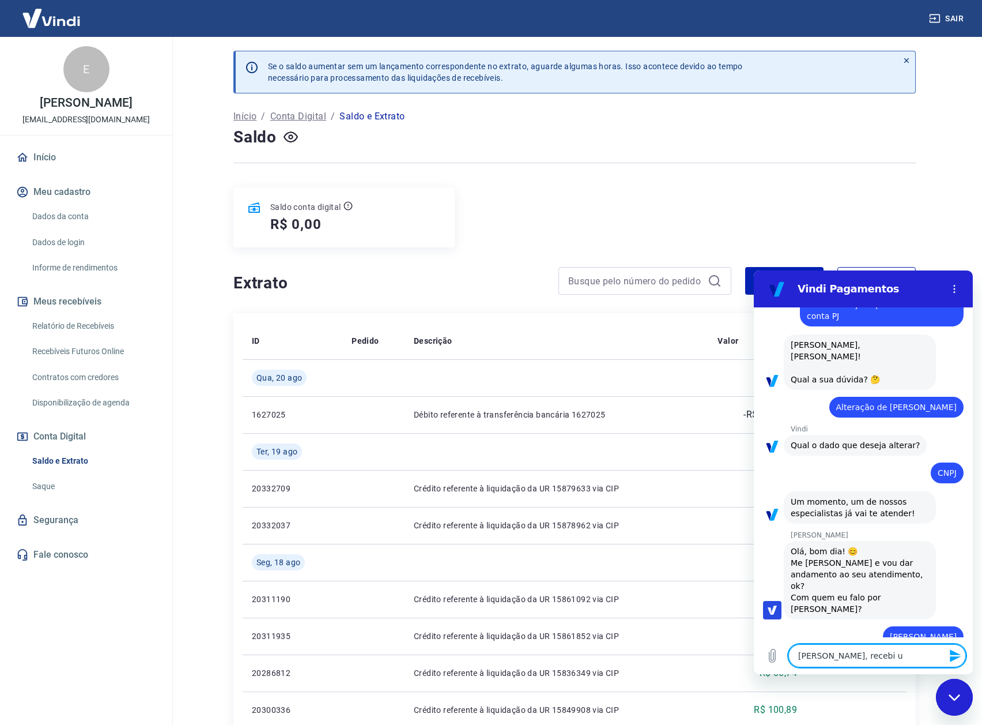
type textarea "x"
type textarea "[PERSON_NAME], recebi um"
type textarea "x"
type textarea "[PERSON_NAME], recebi um e"
type textarea "x"
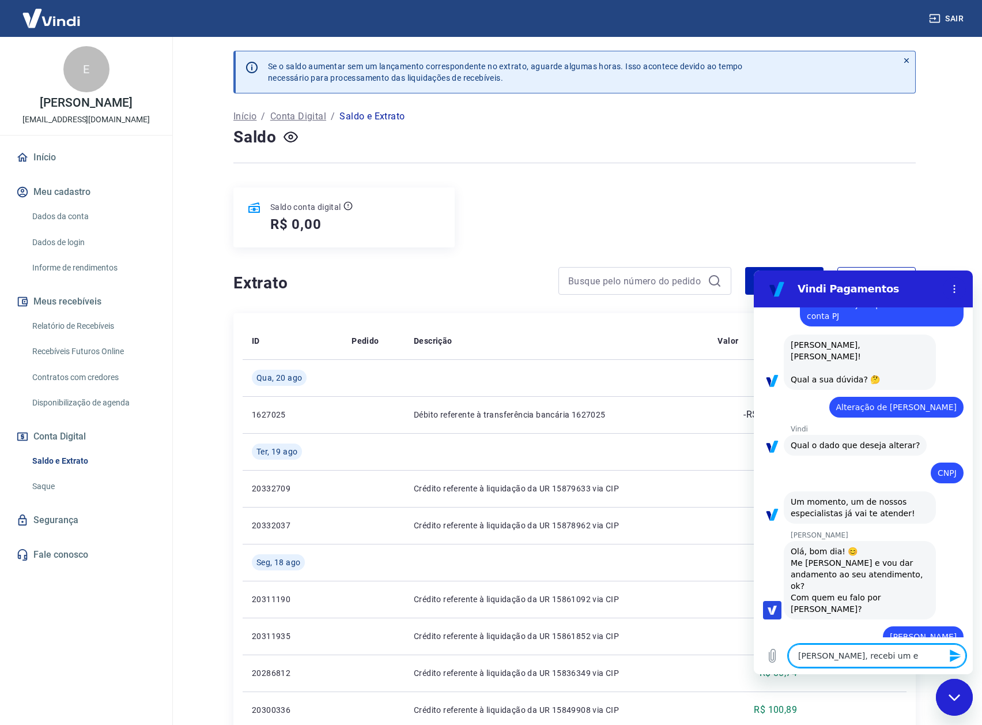
type textarea "[PERSON_NAME], recebi um em"
type textarea "x"
type textarea "[PERSON_NAME], recebi um ema"
type textarea "x"
type textarea "[PERSON_NAME], recebi um emai"
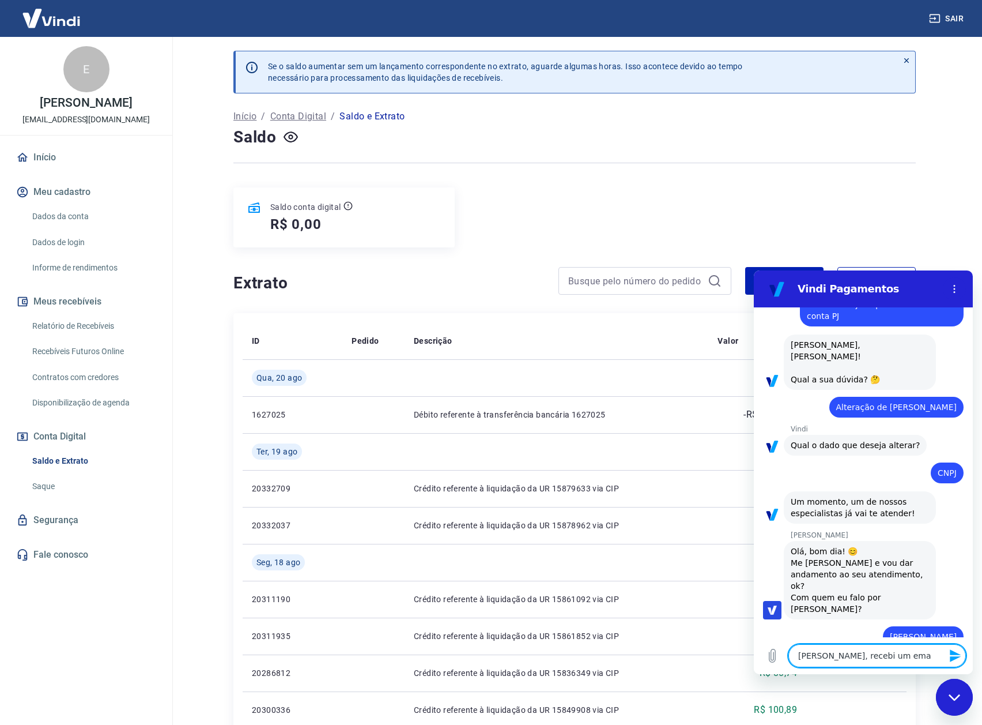
type textarea "x"
type textarea "[PERSON_NAME], recebi um email"
type textarea "x"
type textarea "[PERSON_NAME], recebi um email"
type textarea "x"
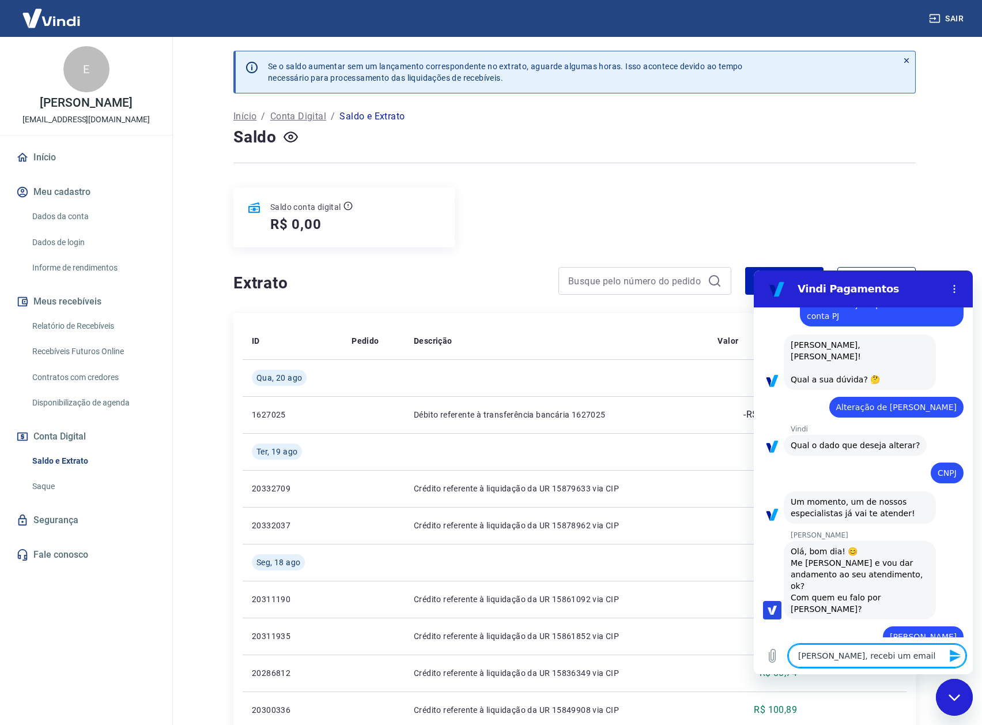
type textarea "[PERSON_NAME], recebi um email q"
type textarea "x"
type textarea "[PERSON_NAME], recebi um email q"
type textarea "x"
type textarea "[PERSON_NAME], recebi um email q m"
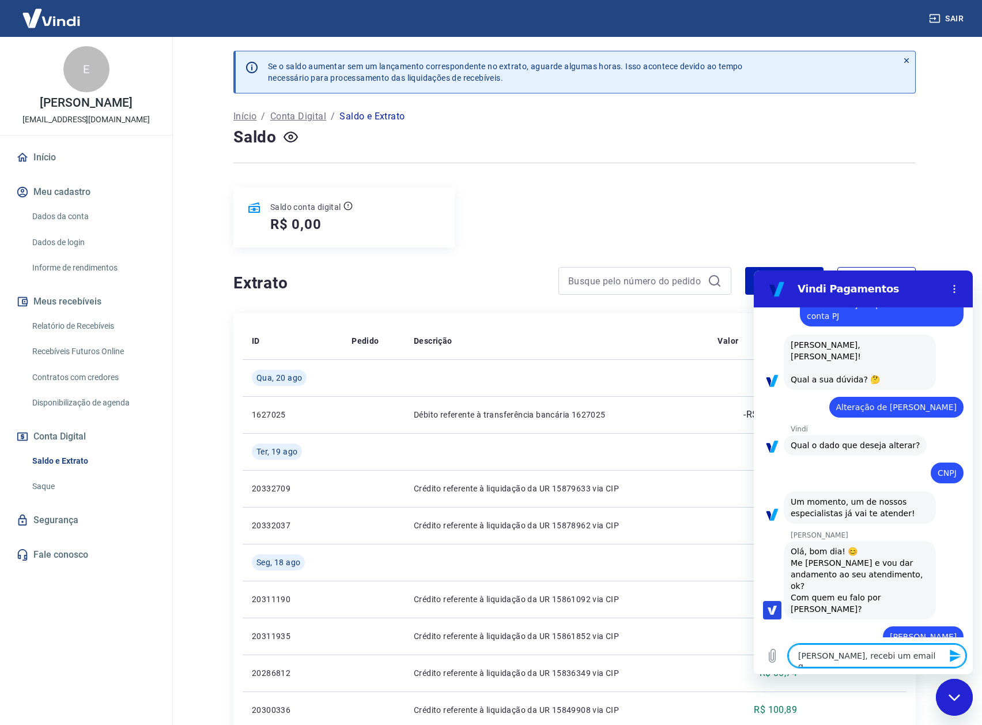
type textarea "x"
type textarea "[PERSON_NAME], recebi um email q mi"
type textarea "x"
type textarea "[PERSON_NAME], recebi um email q min"
type textarea "x"
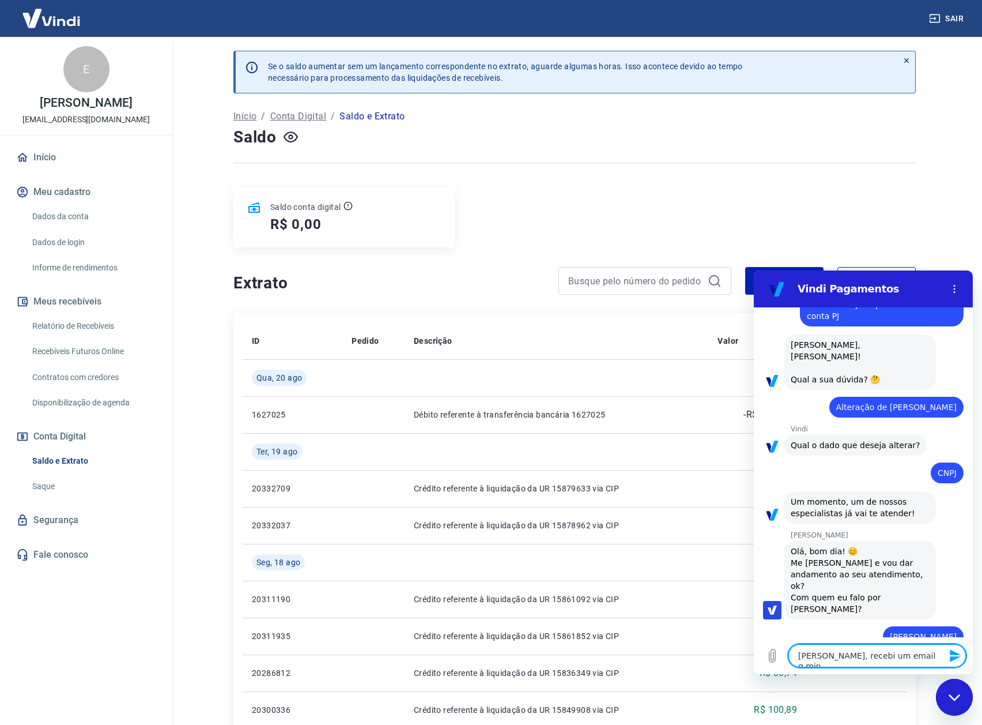
type textarea "[PERSON_NAME], recebi um email q minh"
type textarea "x"
type textarea "[PERSON_NAME], recebi um email q minha"
type textarea "x"
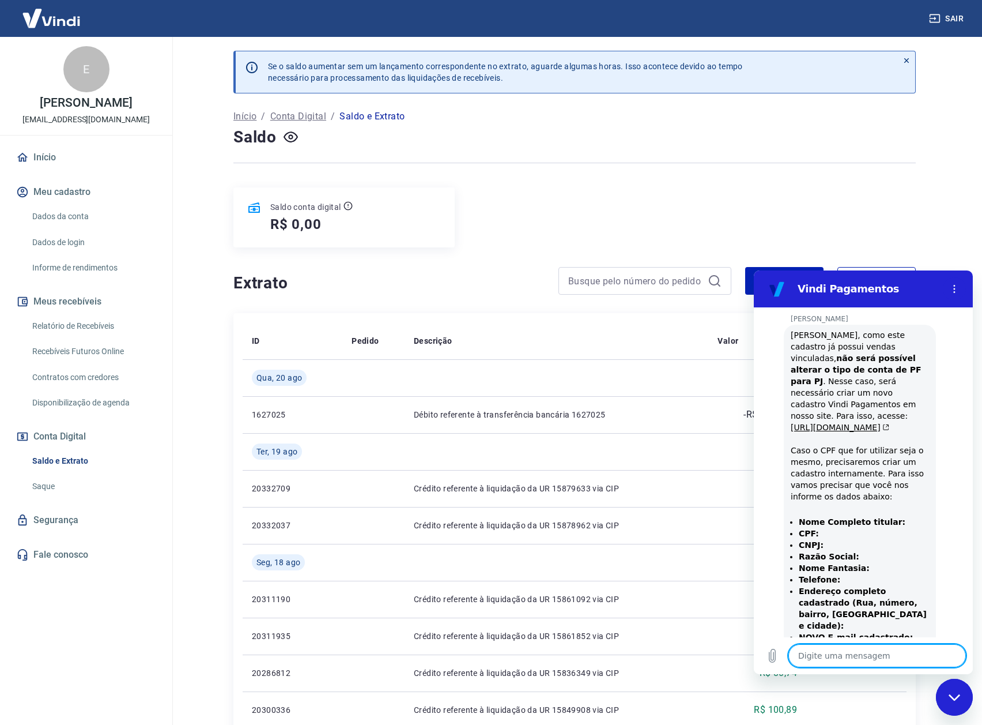
scroll to position [446, 0]
click at [850, 658] on textarea at bounding box center [878, 655] width 178 height 23
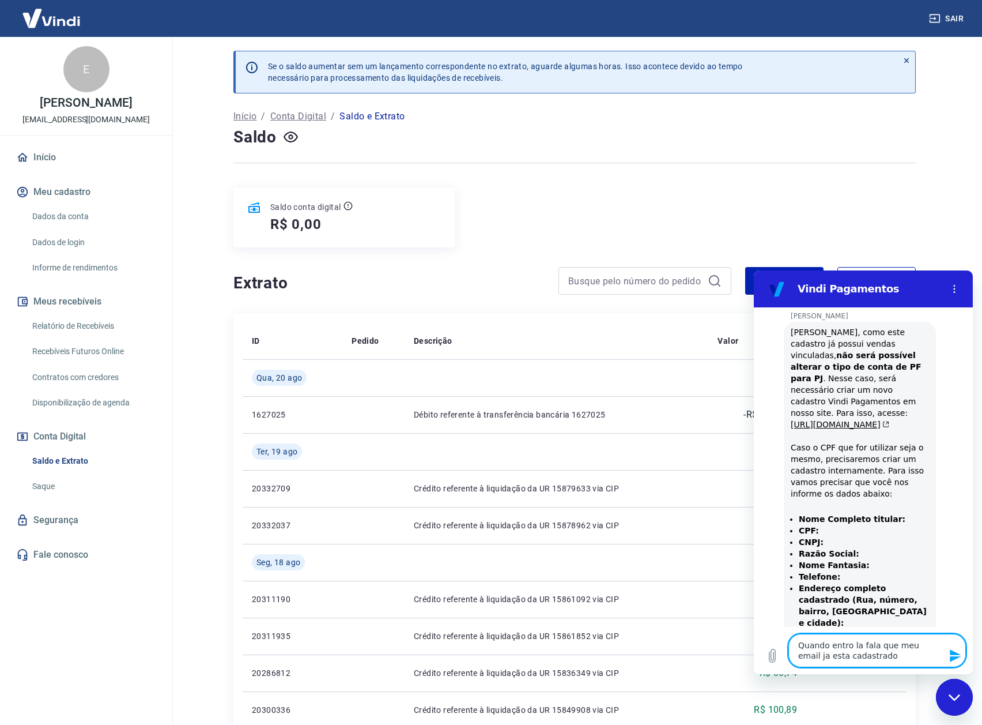
click at [959, 652] on icon "Enviar mensagem" at bounding box center [956, 655] width 14 height 14
click at [893, 663] on textarea at bounding box center [878, 655] width 178 height 23
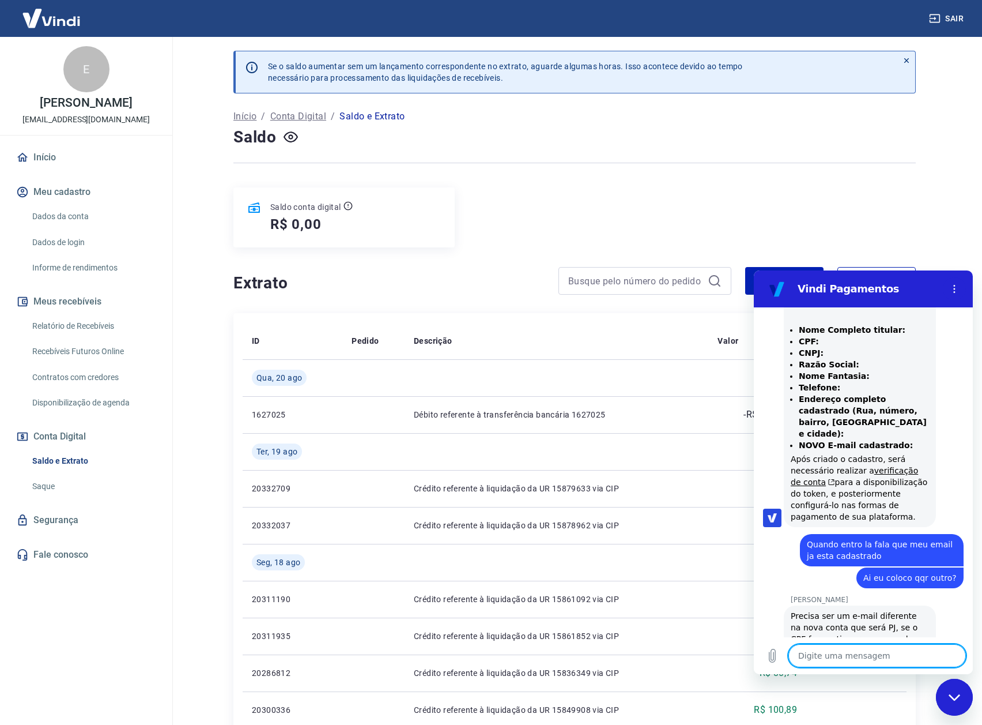
scroll to position [637, 0]
click at [872, 648] on textarea at bounding box center [878, 655] width 178 height 23
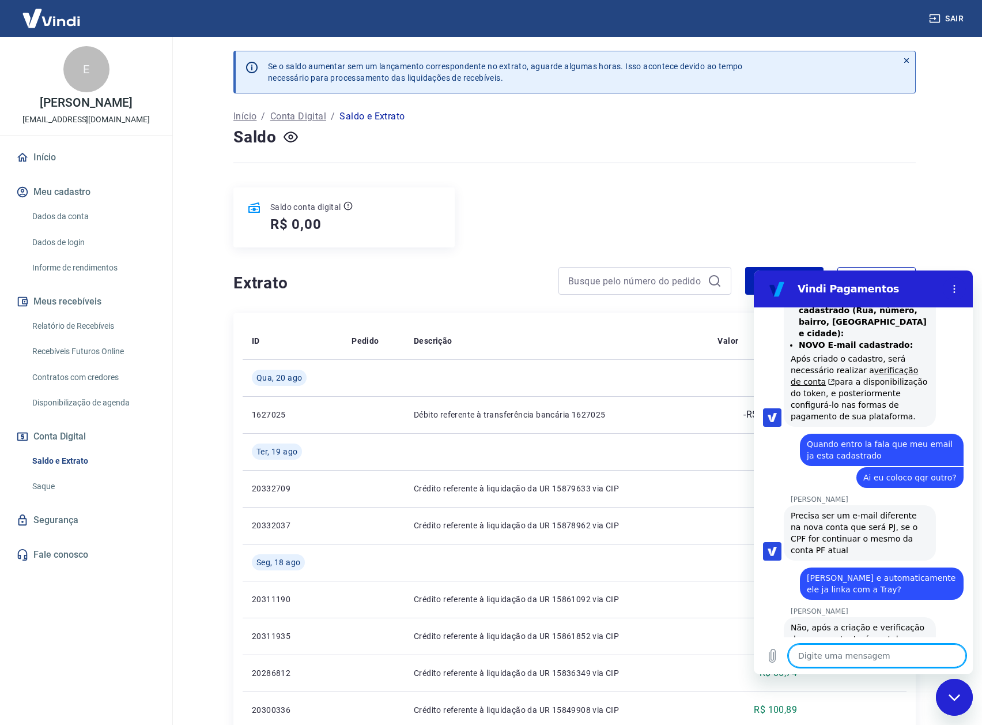
scroll to position [737, 0]
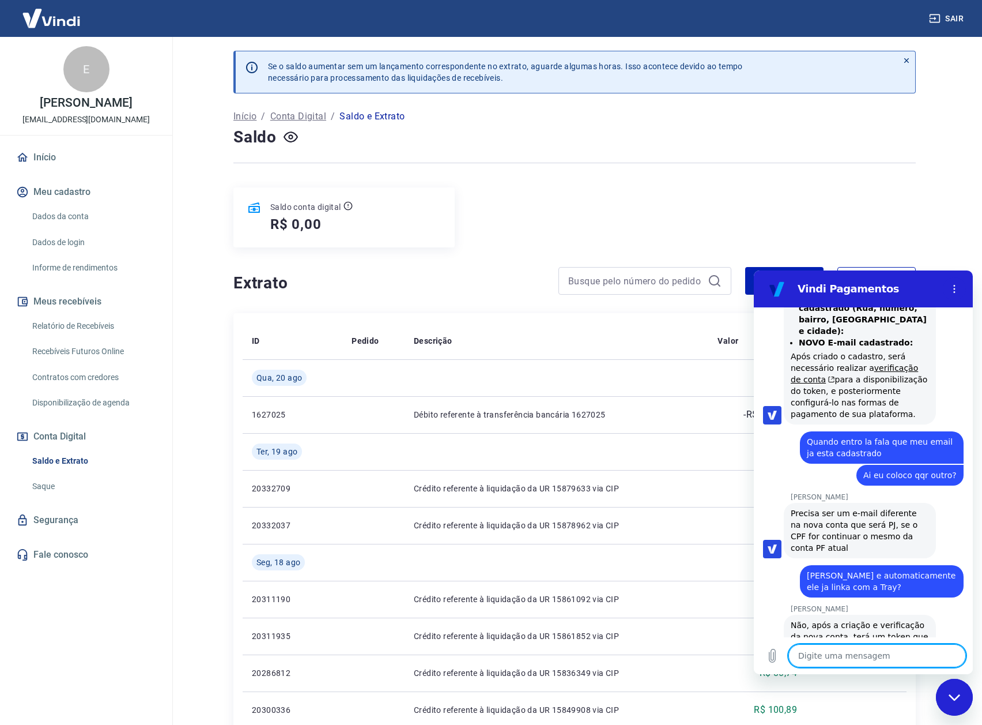
click at [821, 660] on textarea at bounding box center [878, 655] width 178 height 23
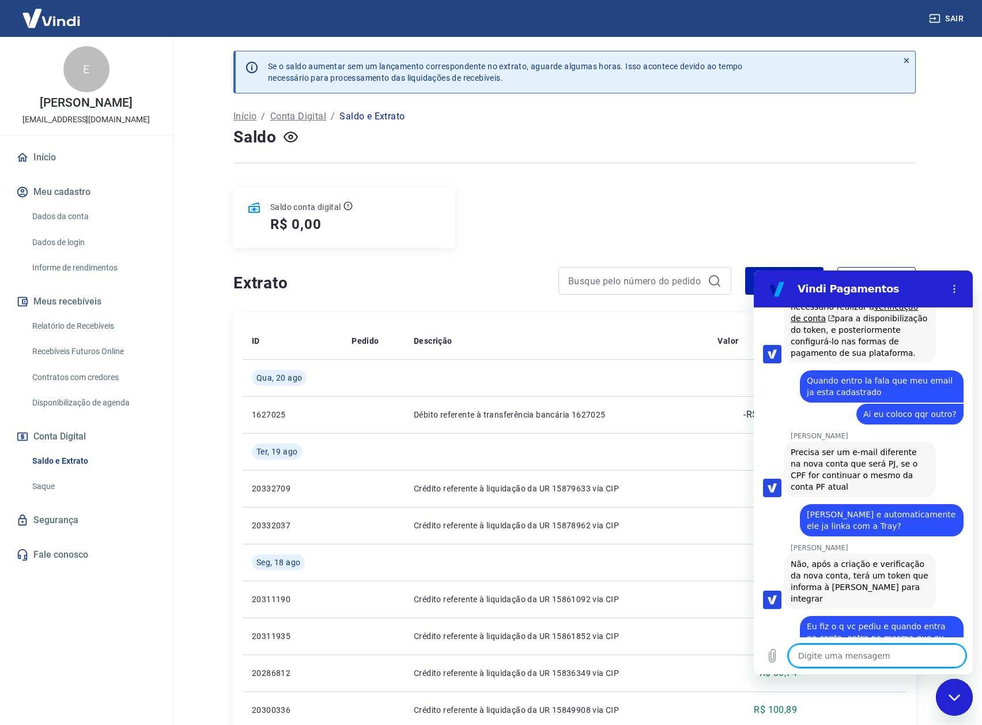
scroll to position [872, 0]
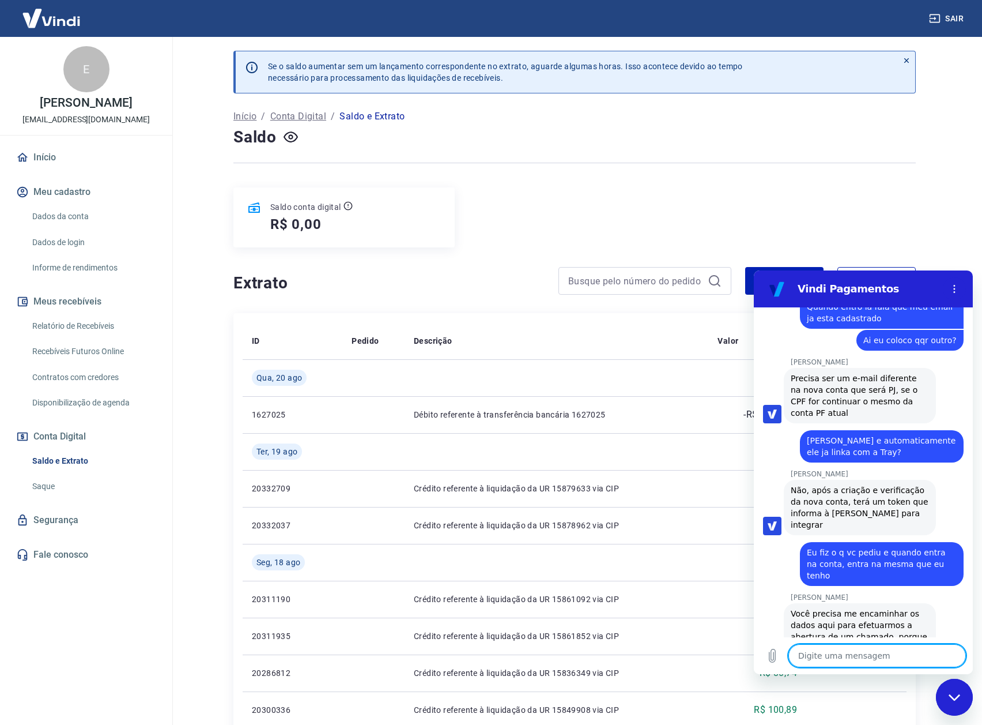
click at [846, 651] on textarea at bounding box center [878, 655] width 178 height 23
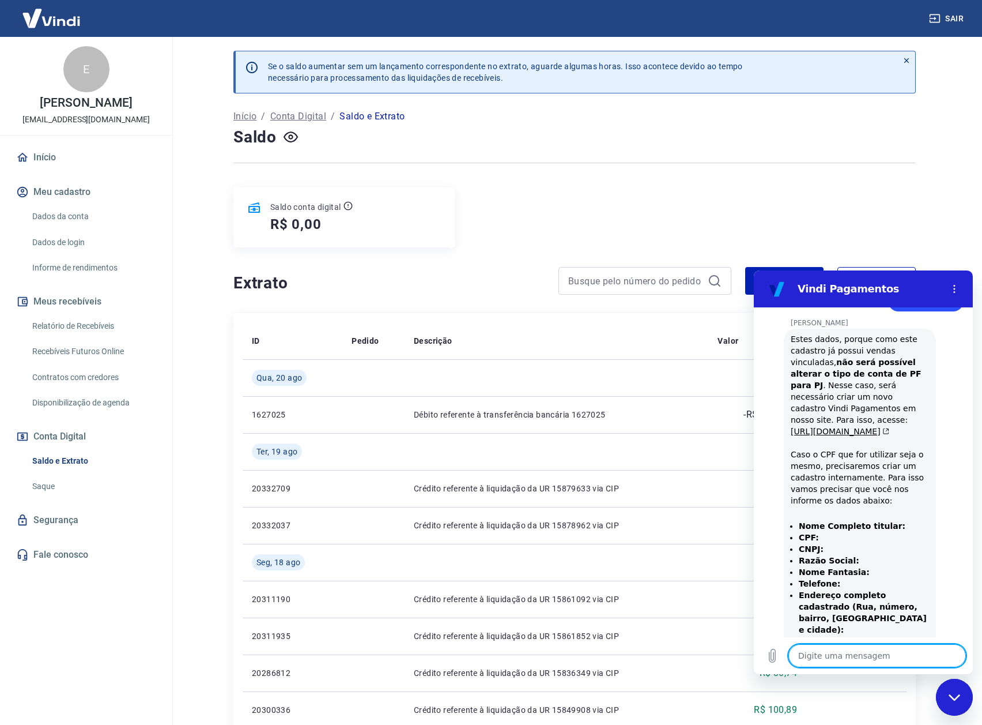
scroll to position [1333, 0]
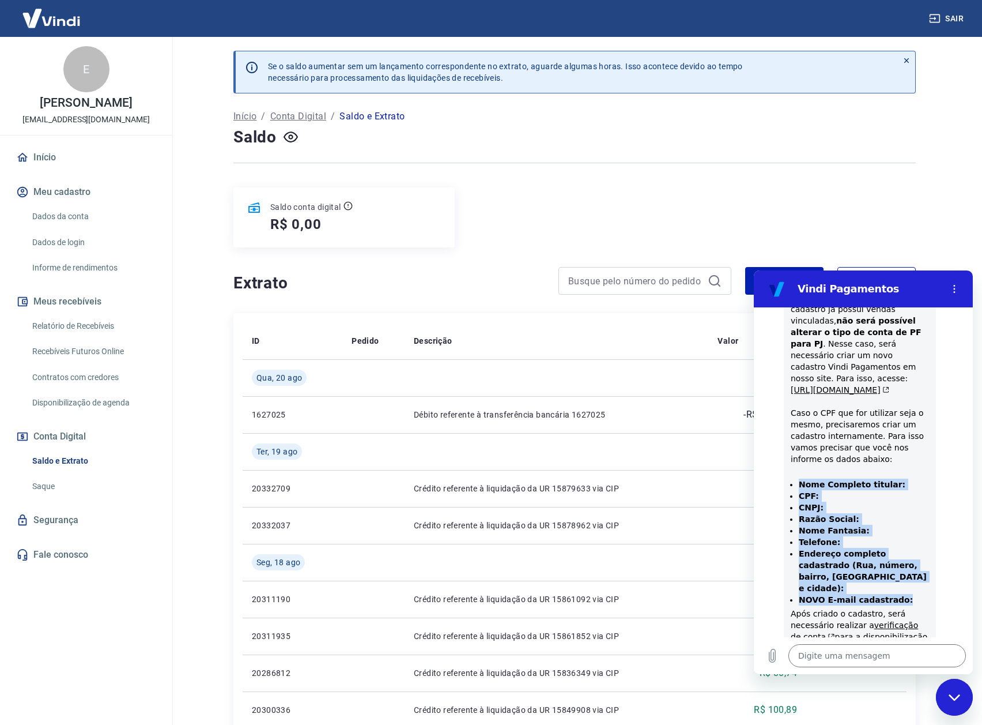
drag, startPoint x: 799, startPoint y: 436, endPoint x: 904, endPoint y: 546, distance: 152.5
click at [904, 546] on ul "Nome Completo titular: CPF: CNPJ: Razão Social: Nome Fantasia: Telefone: Endere…" at bounding box center [860, 541] width 138 height 127
copy ul "Nome Completo titular: CPF: CNPJ: Razão Social: Nome Fantasia: Telefone: Endere…"
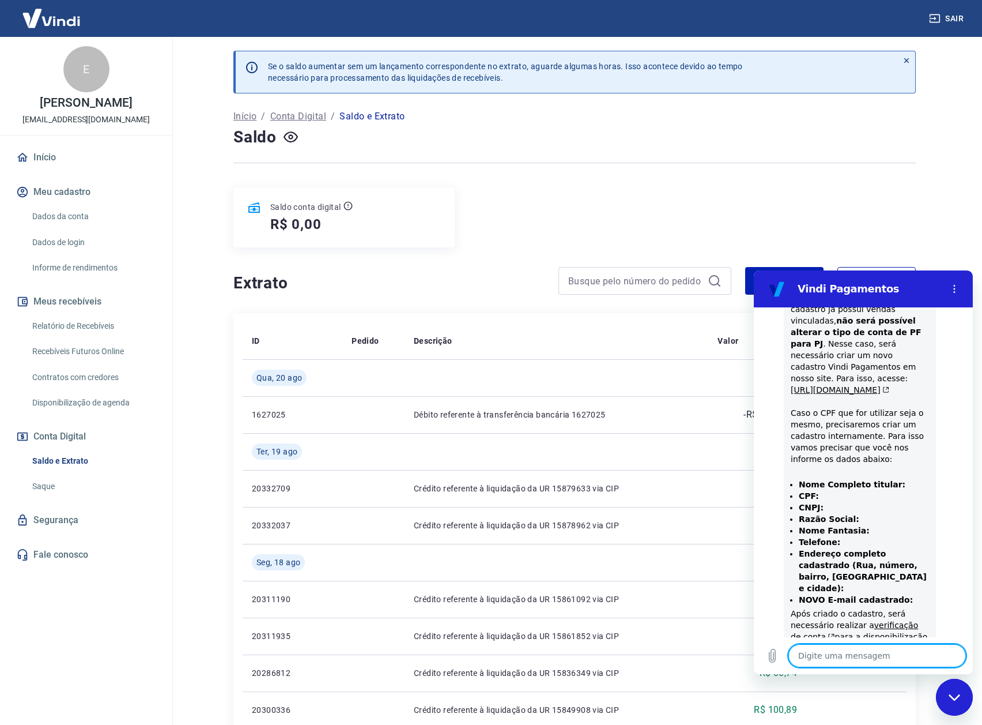
click at [862, 653] on textarea at bounding box center [878, 655] width 178 height 23
paste textarea "Nome Completo titular: CPF: CNPJ: Razão Social: Nome Fantasia: Telefone: Endere…"
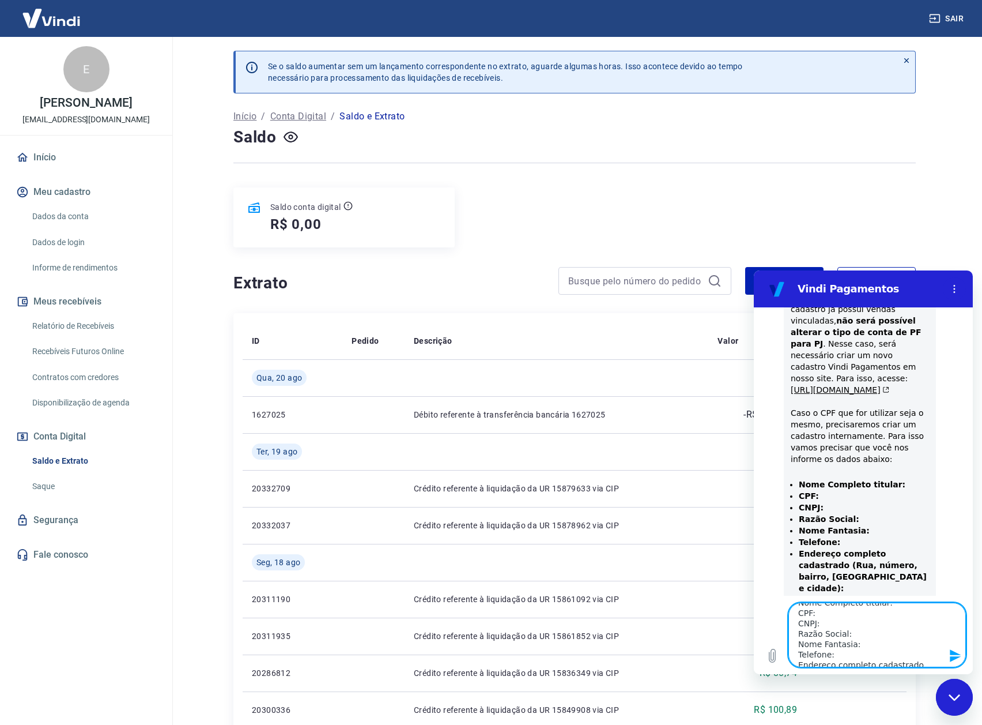
scroll to position [0, 0]
click at [903, 612] on textarea "Nome Completo titular: CPF: CNPJ: Razão Social: Nome Fantasia: Telefone: Endere…" at bounding box center [878, 634] width 178 height 65
click at [854, 636] on textarea "Nome Completo titular: [PERSON_NAME] CPF: CNPJ: Razão Social: Nome Fantasia: Te…" at bounding box center [878, 634] width 178 height 65
click at [838, 644] on textarea "Nome Completo titular: [PERSON_NAME] CPF: 27812489833 CNPJ: Razão Social: Nome …" at bounding box center [878, 634] width 178 height 65
drag, startPoint x: 863, startPoint y: 654, endPoint x: 874, endPoint y: 657, distance: 11.5
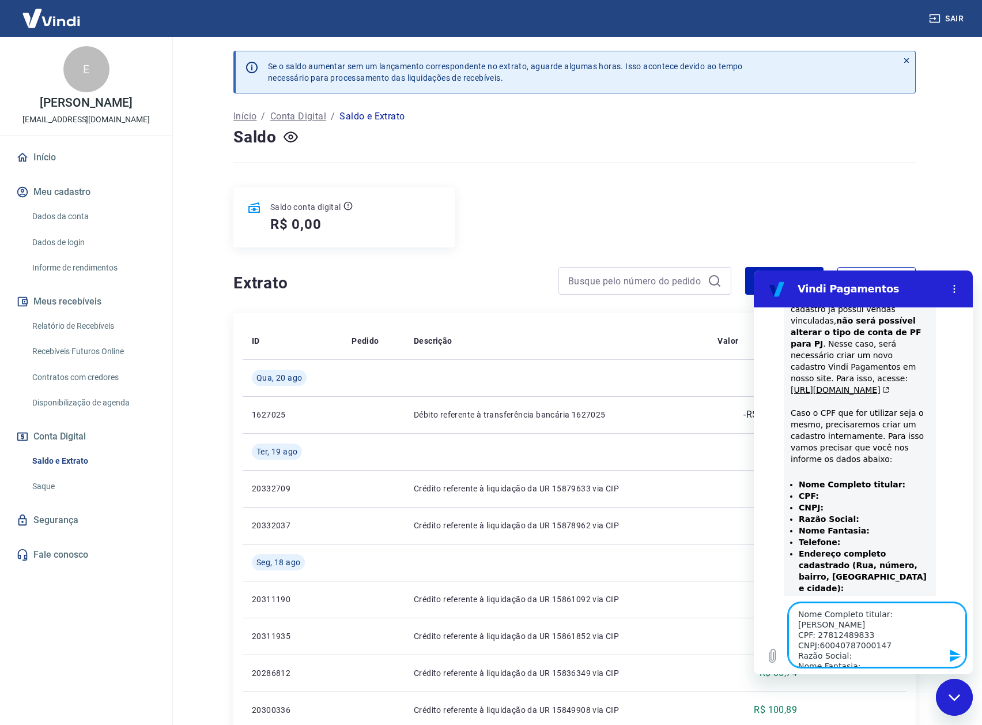
click at [872, 657] on textarea "Nome Completo titular: [PERSON_NAME] CPF: 27812489833 CNPJ:60040787000147 Razão…" at bounding box center [878, 634] width 178 height 65
click at [874, 614] on textarea "Nome Completo titular: [PERSON_NAME] CPF: 27812489833 CNPJ:60040787000147 Razão…" at bounding box center [878, 634] width 178 height 65
click at [851, 628] on textarea "Nome Completo titular: [PERSON_NAME] CPF: 27812489833 CNPJ:60040787000147 Razão…" at bounding box center [878, 634] width 178 height 65
click at [917, 650] on textarea "Nome Completo titular: [PERSON_NAME] CPF: 27812489833 CNPJ:60040787000147 Razão…" at bounding box center [878, 634] width 178 height 65
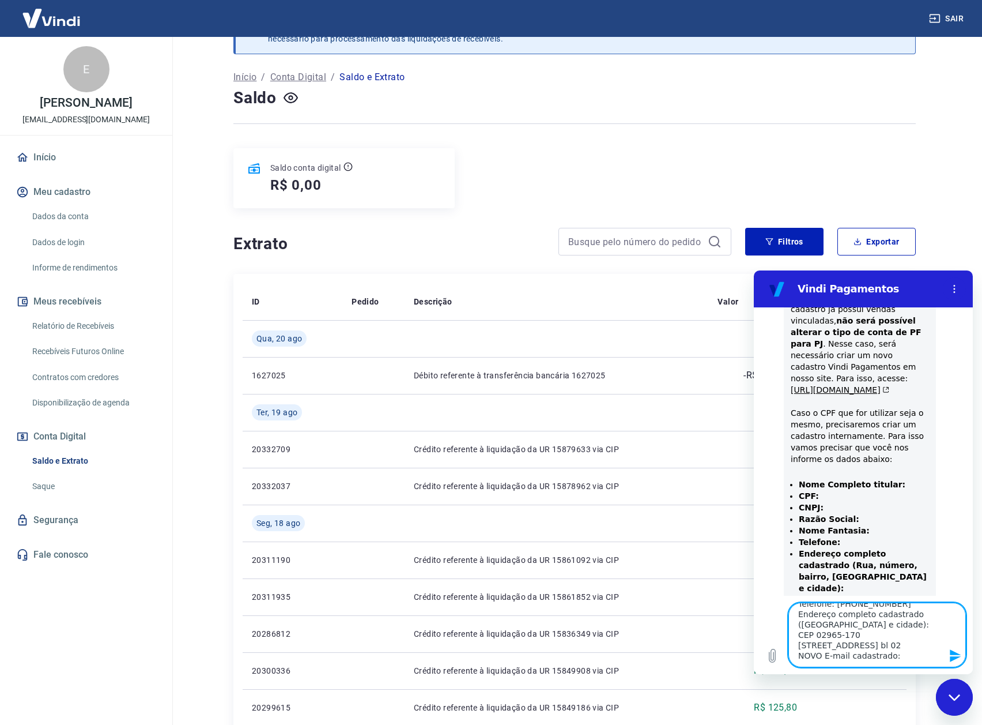
scroll to position [58, 0]
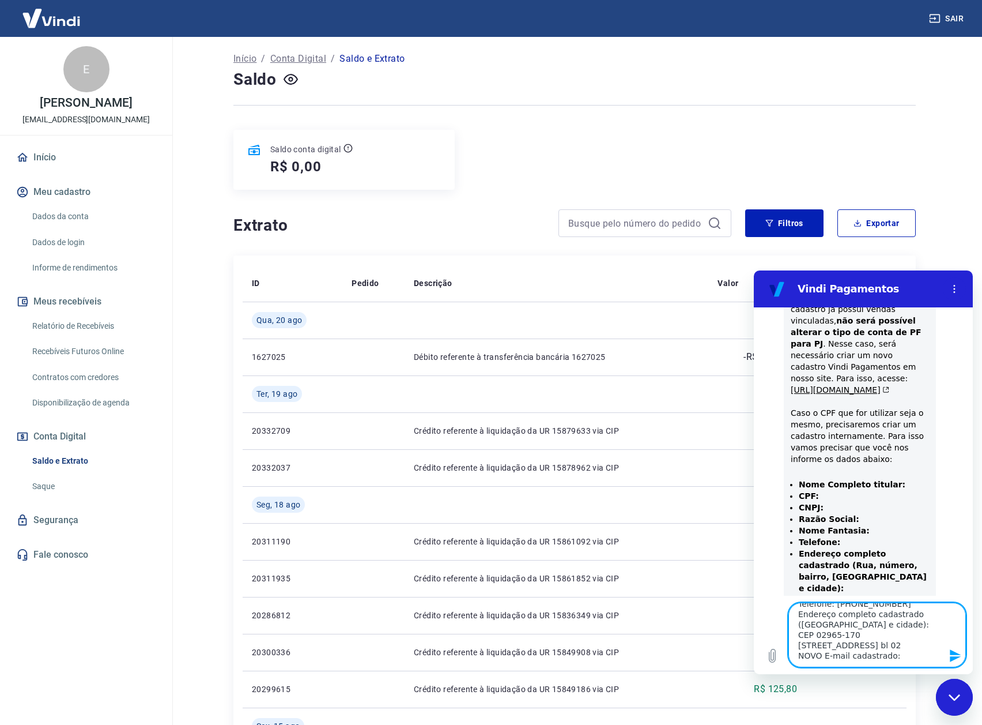
click at [893, 658] on textarea "Nome Completo titular: [PERSON_NAME] CPF: 27812489833 CNPJ:60040787000147 Razão…" at bounding box center [878, 634] width 178 height 65
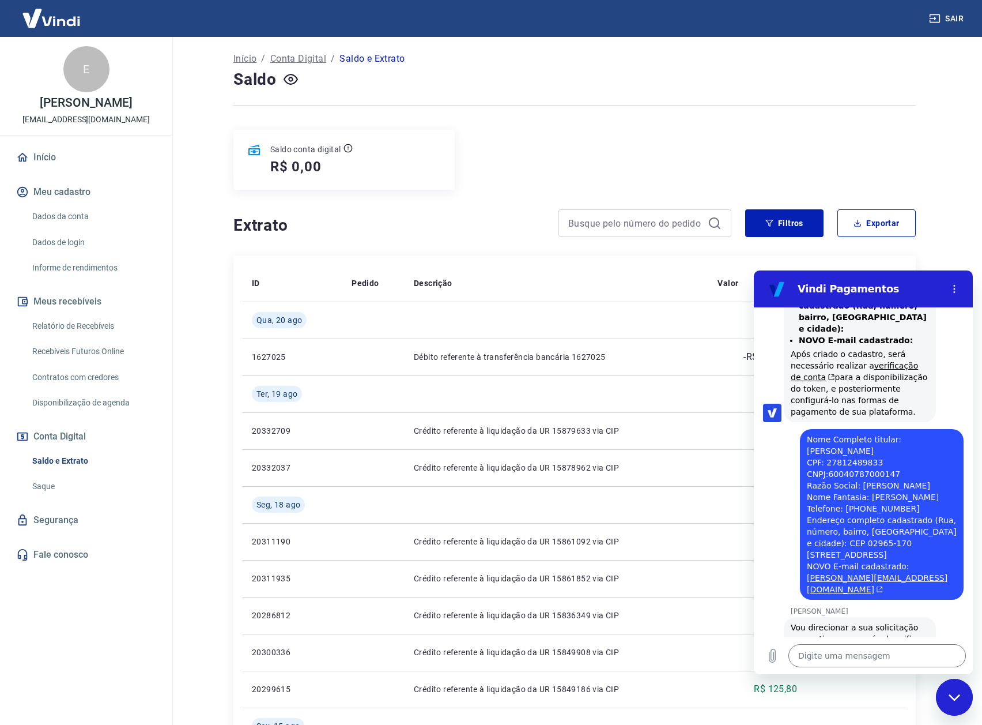
scroll to position [1595, 0]
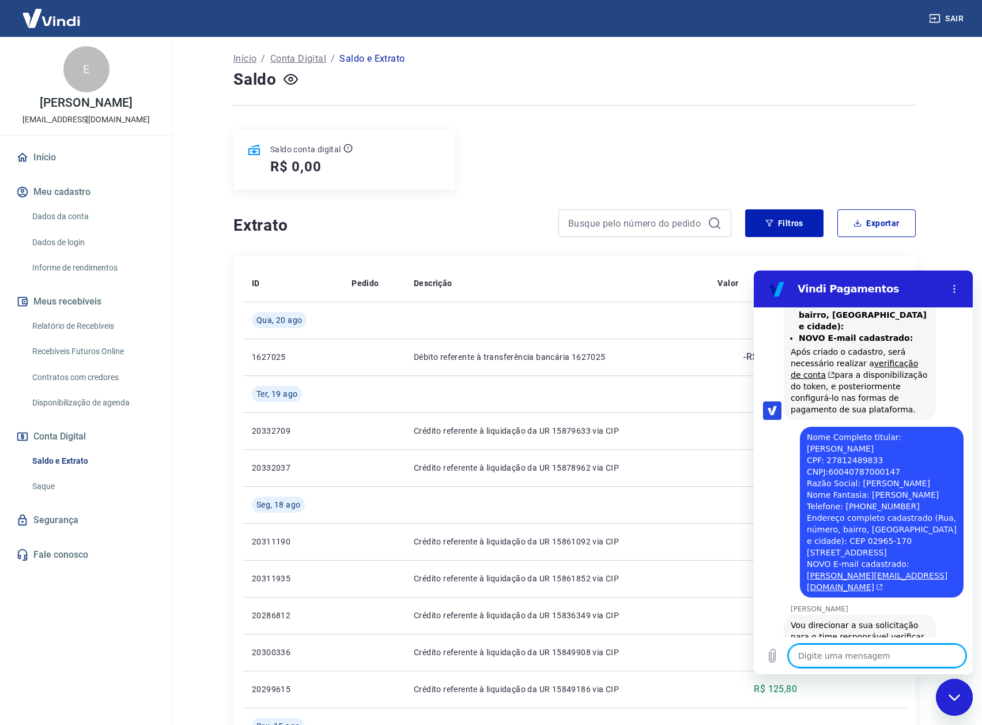
click at [851, 654] on textarea at bounding box center [878, 655] width 178 height 23
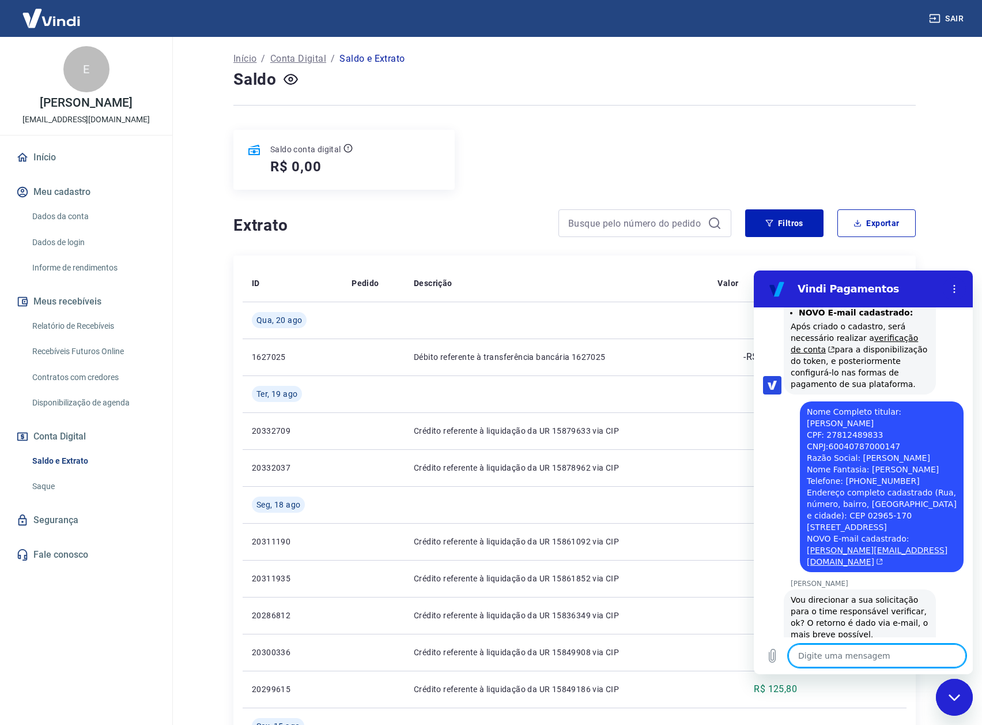
scroll to position [1623, 0]
click at [829, 657] on textarea at bounding box center [878, 655] width 178 height 23
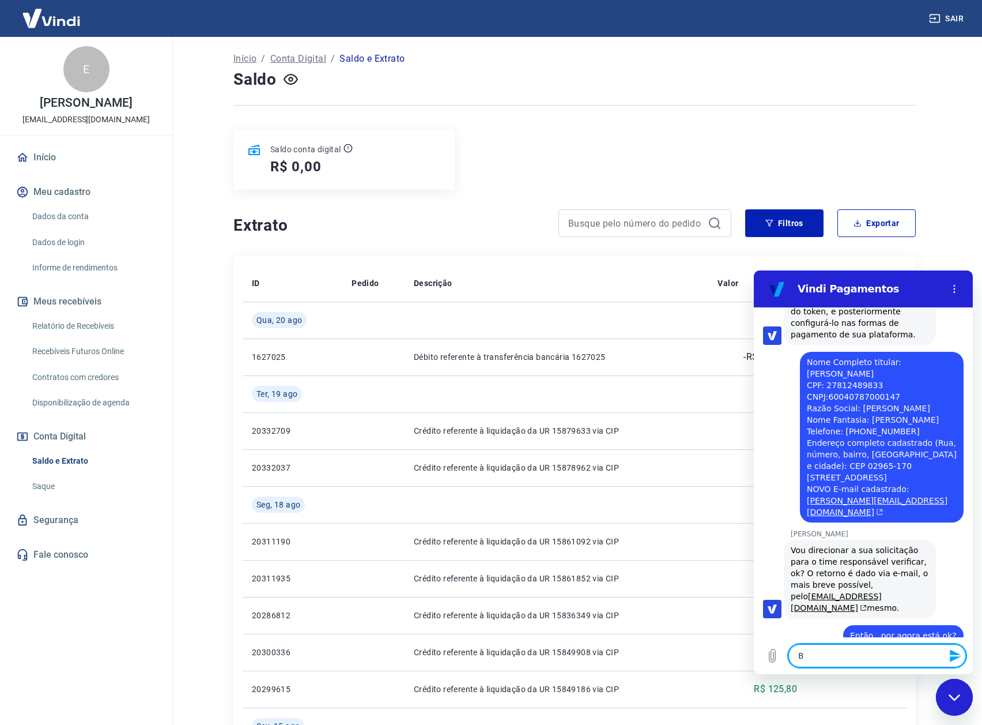
scroll to position [1672, 0]
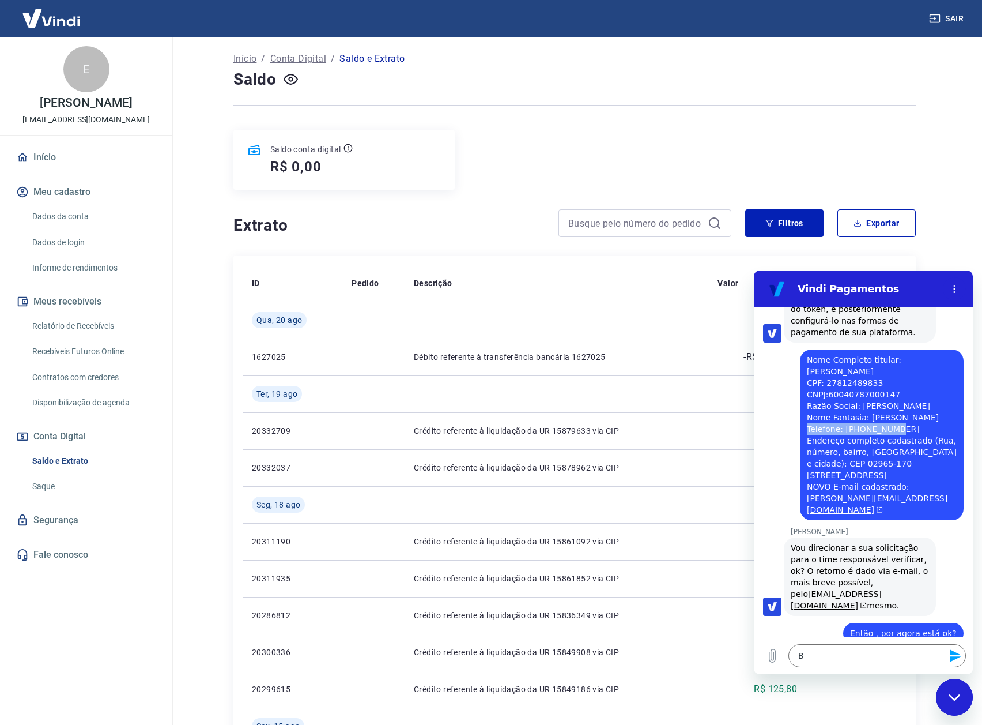
drag, startPoint x: 889, startPoint y: 372, endPoint x: 802, endPoint y: 366, distance: 87.3
click at [802, 366] on div "diz: Nome Completo titular: [PERSON_NAME] CPF: 27812489833 CNPJ:60040787000147 …" at bounding box center [882, 434] width 164 height 171
copy span "Telefone: [PHONE_NUMBER]"
click at [856, 666] on textarea "B" at bounding box center [878, 655] width 178 height 23
paste textarea "Telefone: [PHONE_NUMBER]"
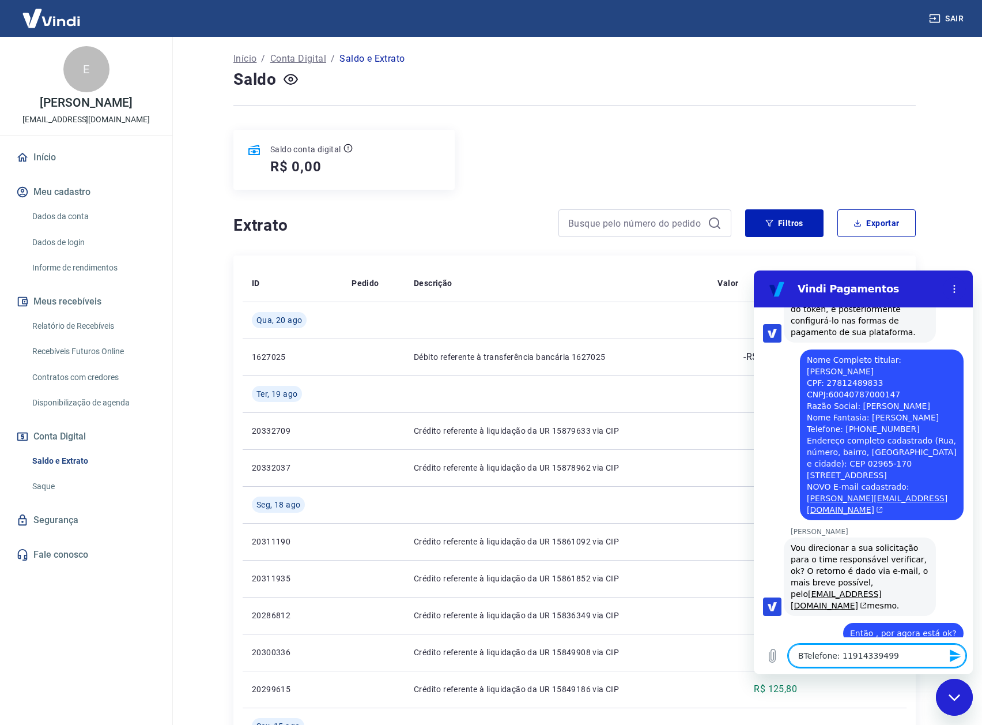
click at [873, 655] on textarea "BTelefone: 11914339499" at bounding box center [878, 655] width 178 height 23
click at [868, 654] on textarea "BTelefone: 11914339499" at bounding box center [878, 655] width 178 height 23
click at [875, 655] on textarea "BTelefone: 11914339499" at bounding box center [878, 655] width 178 height 23
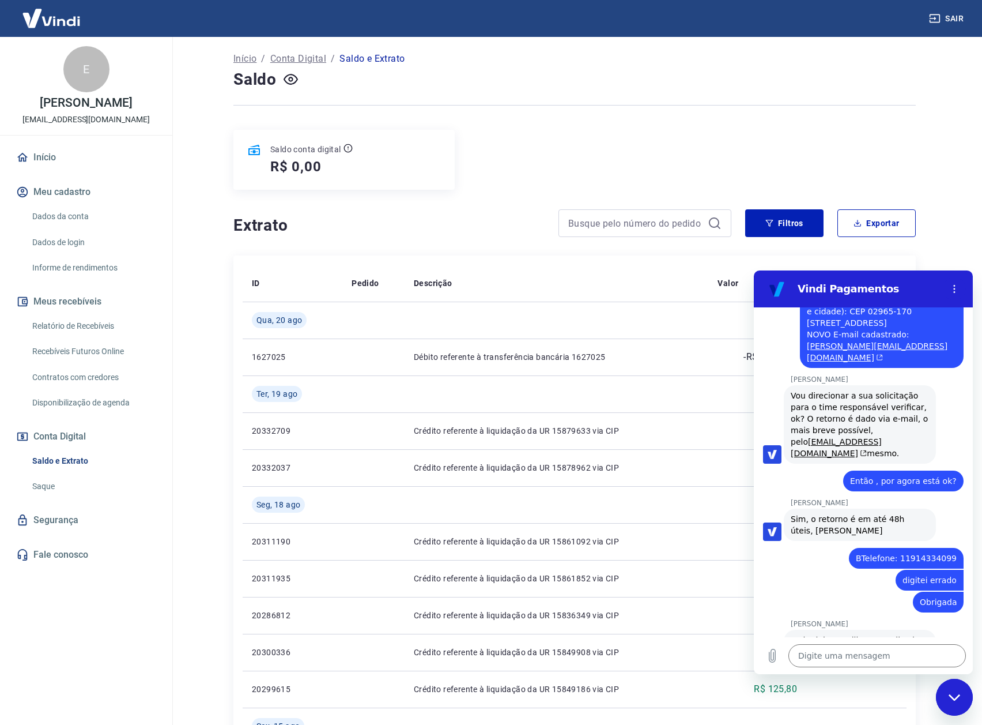
scroll to position [1827, 0]
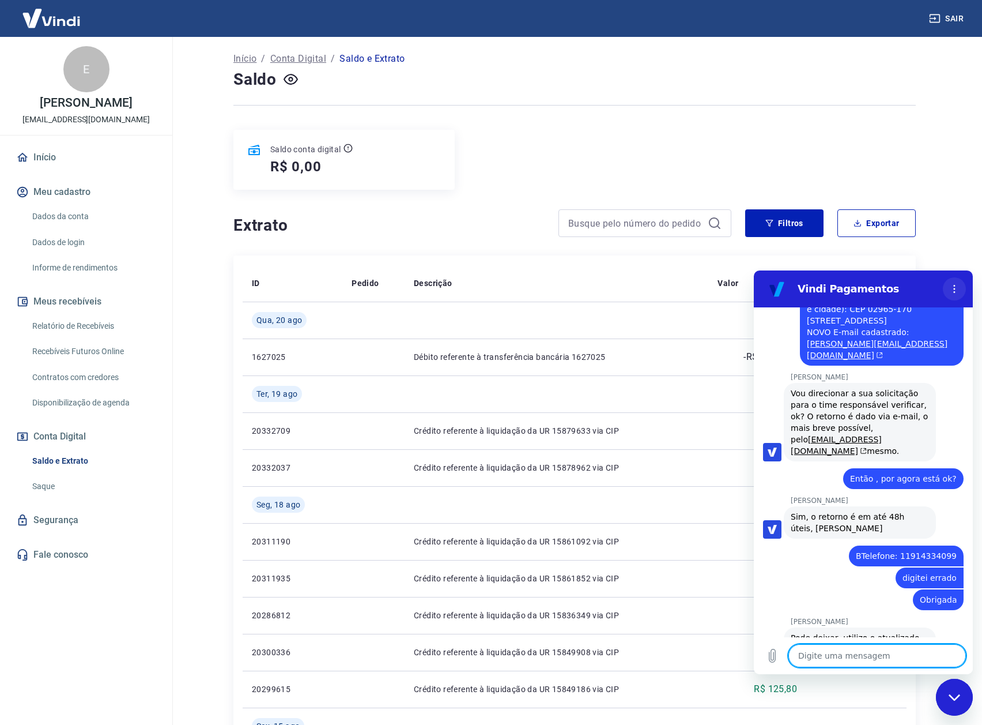
click at [955, 291] on circle "Menu de opções" at bounding box center [955, 292] width 2 height 2
